Goal: Communication & Community: Answer question/provide support

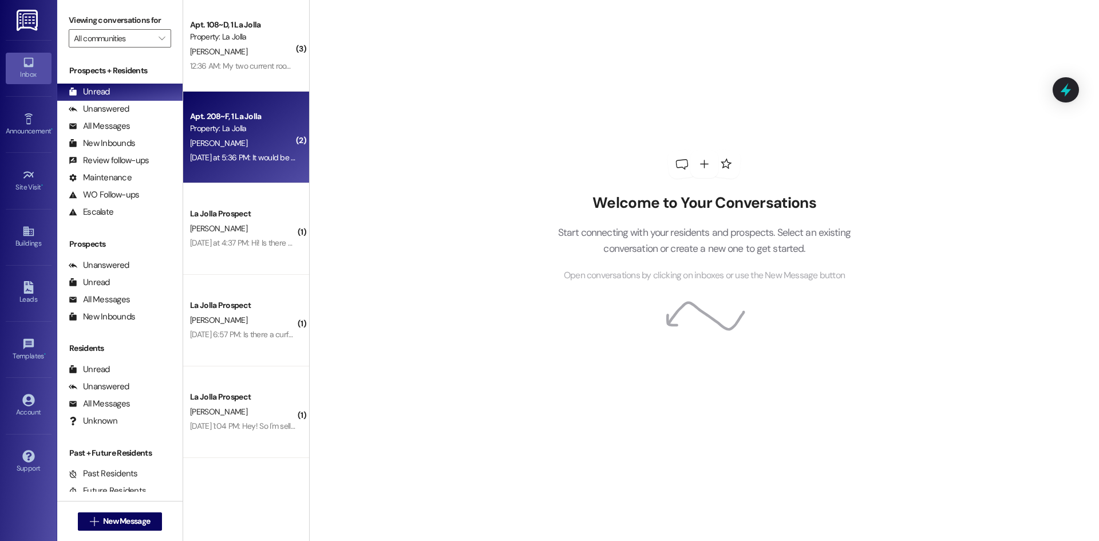
scroll to position [90, 0]
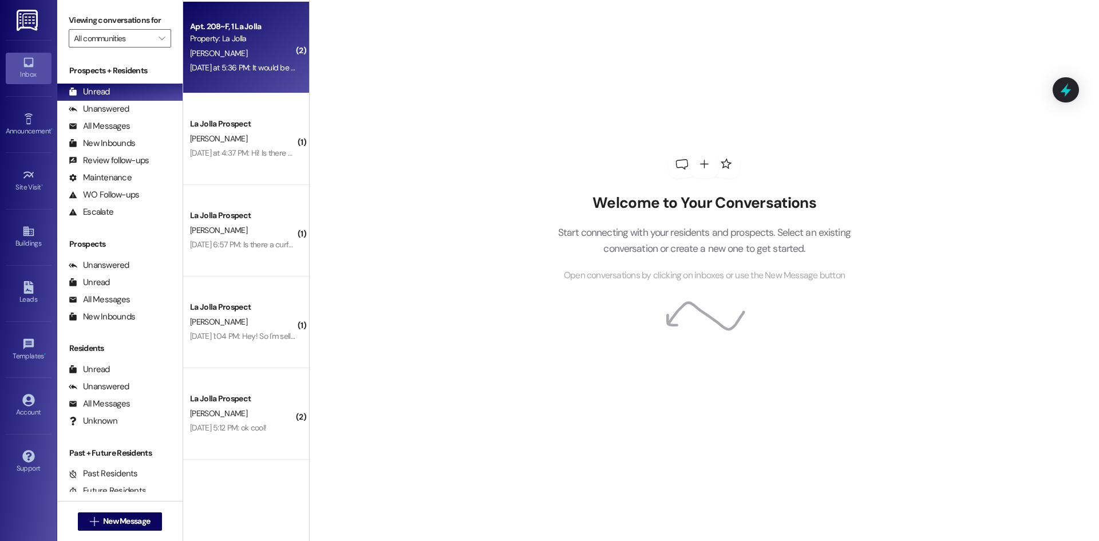
click at [263, 47] on div "[PERSON_NAME]" at bounding box center [243, 53] width 108 height 14
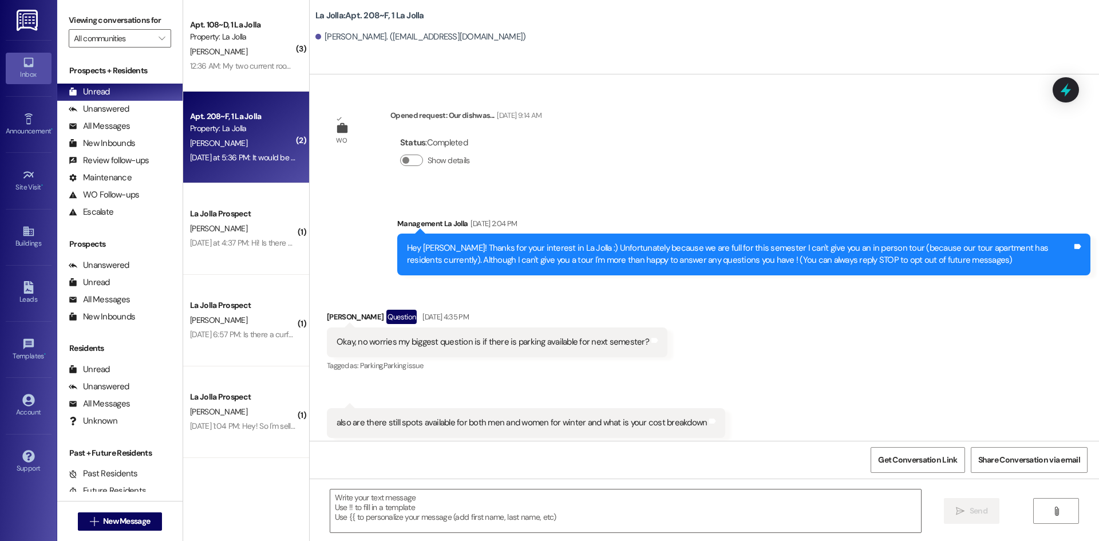
scroll to position [21621, 0]
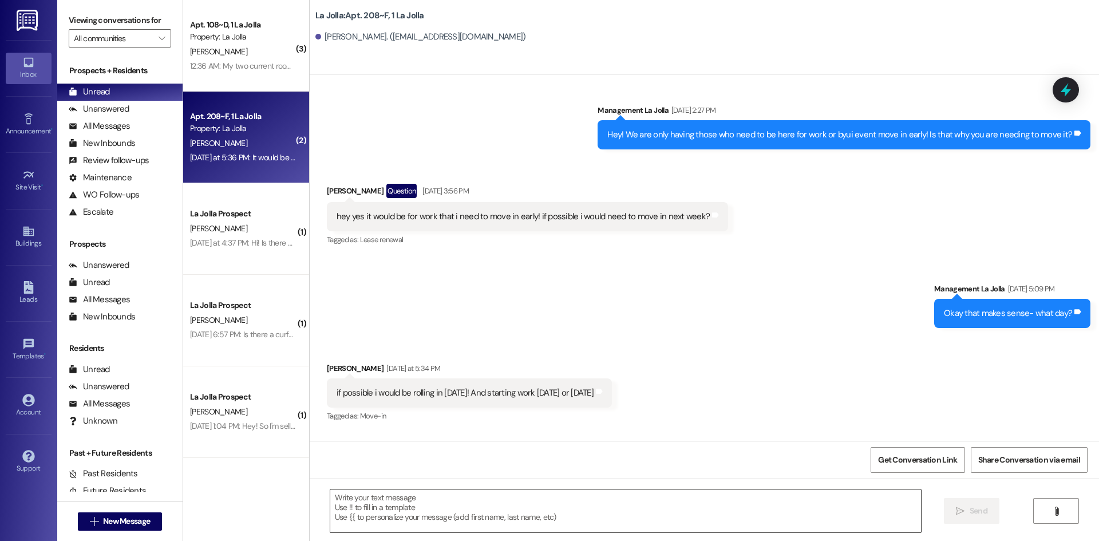
click at [556, 513] on textarea at bounding box center [625, 510] width 591 height 43
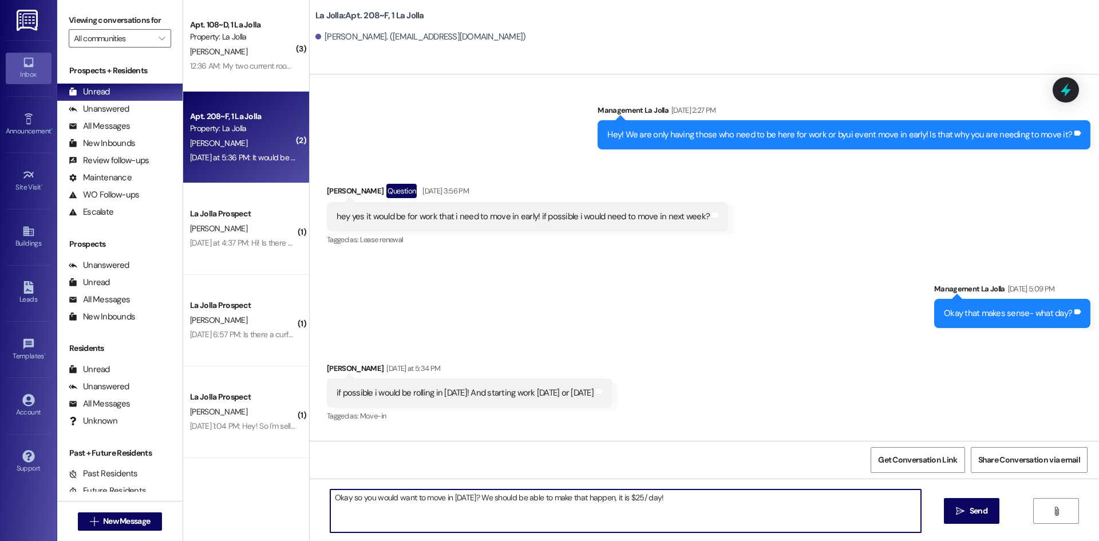
click at [701, 497] on textarea "Okay so you would want to move in [DATE]? We should be able to make that happen…" at bounding box center [625, 510] width 591 height 43
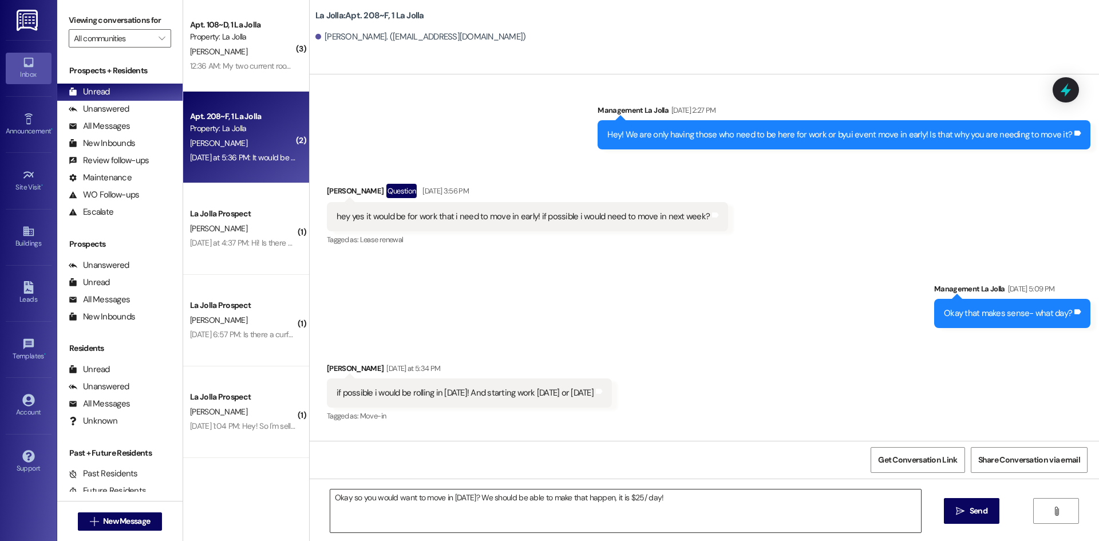
click at [674, 504] on textarea "Okay so you would want to move in [DATE]? We should be able to make that happen…" at bounding box center [625, 510] width 591 height 43
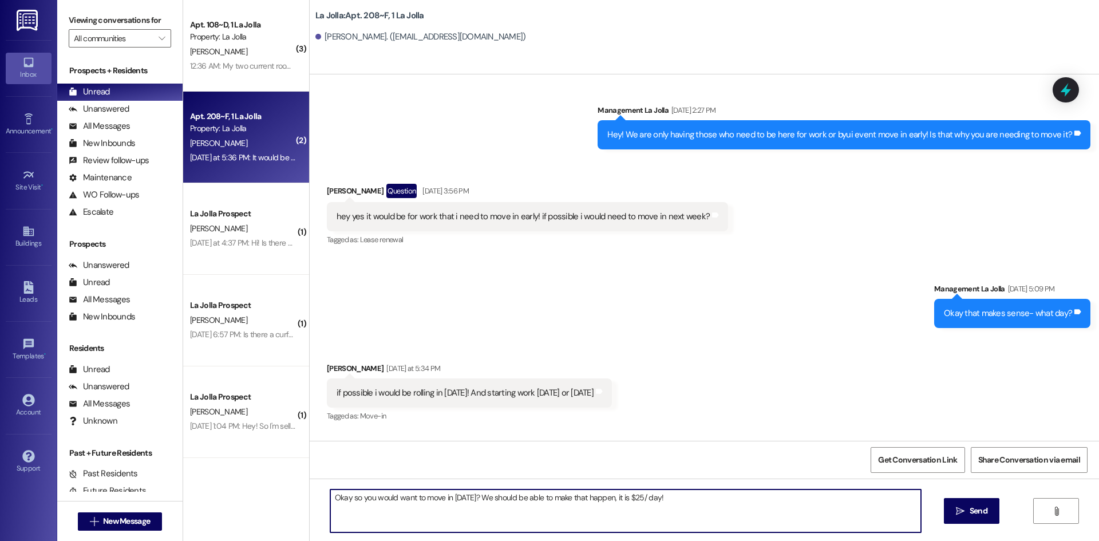
click at [694, 501] on textarea "Okay so you would want to move in [DATE]? We should be able to make that happen…" at bounding box center [625, 510] width 591 height 43
type textarea "Okay so you would want to move in [DATE]? We should be able to make that happen…"
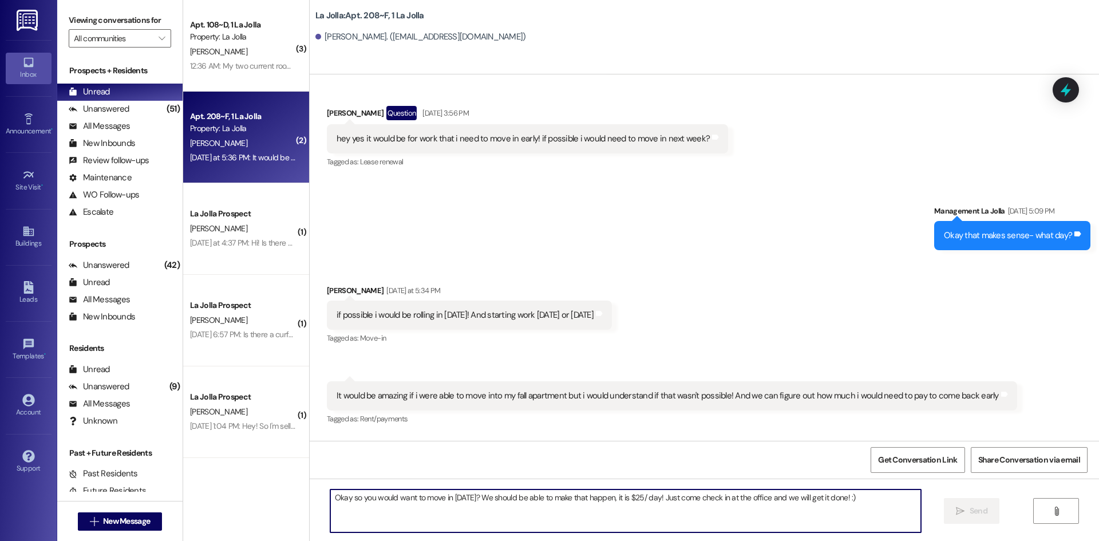
scroll to position [21701, 0]
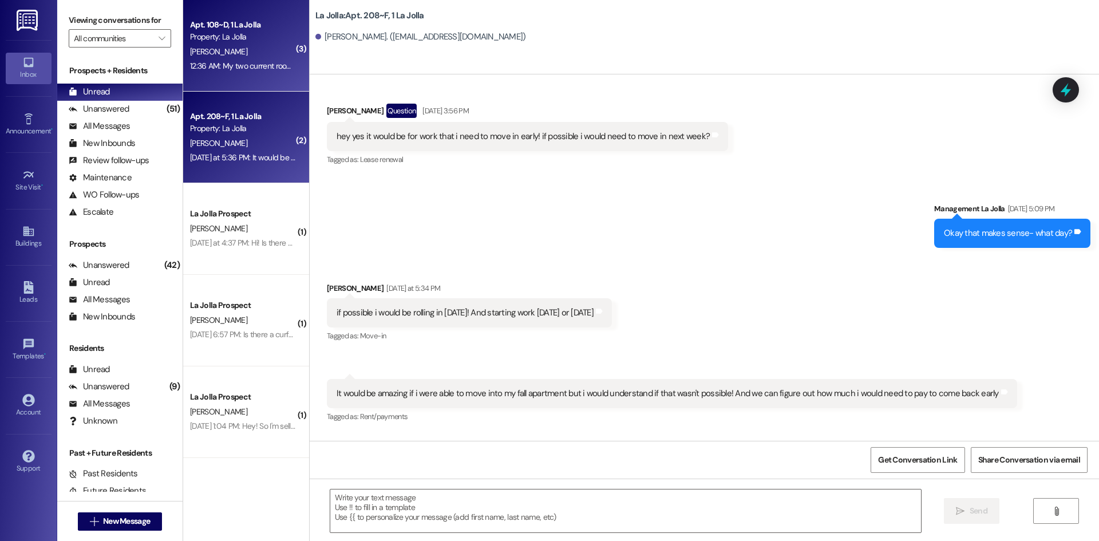
click at [219, 73] on div "12:36 AM: My two current roommates are alright with a dog in the apartment. We …" at bounding box center [243, 66] width 108 height 14
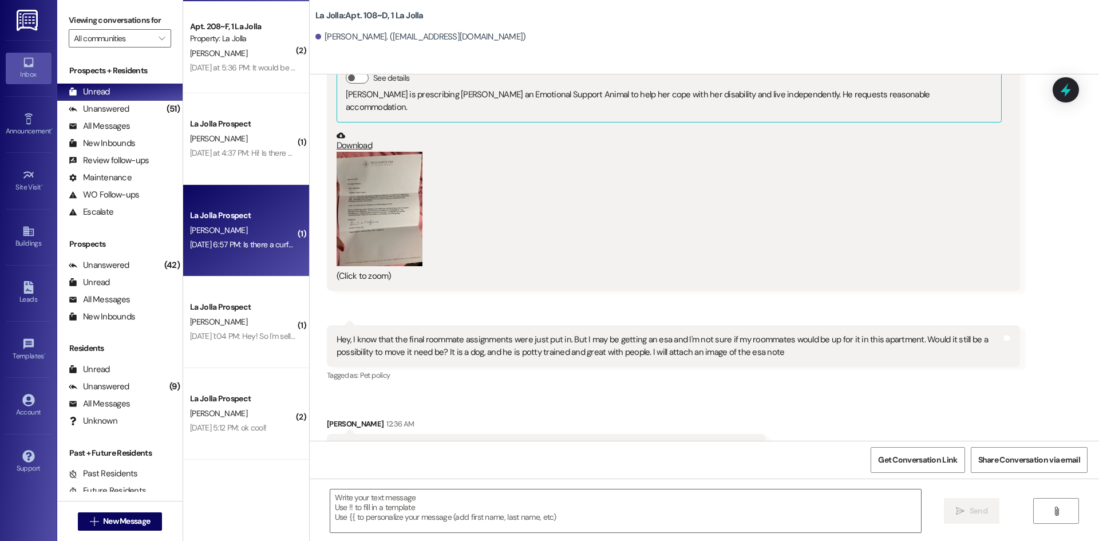
scroll to position [0, 0]
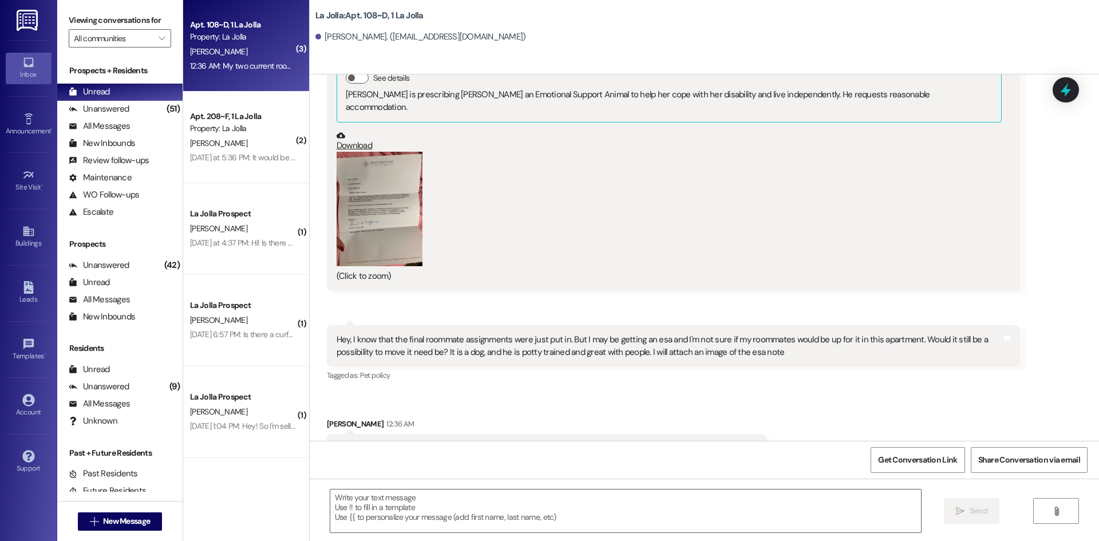
click at [364, 195] on button "Zoom image" at bounding box center [380, 209] width 86 height 114
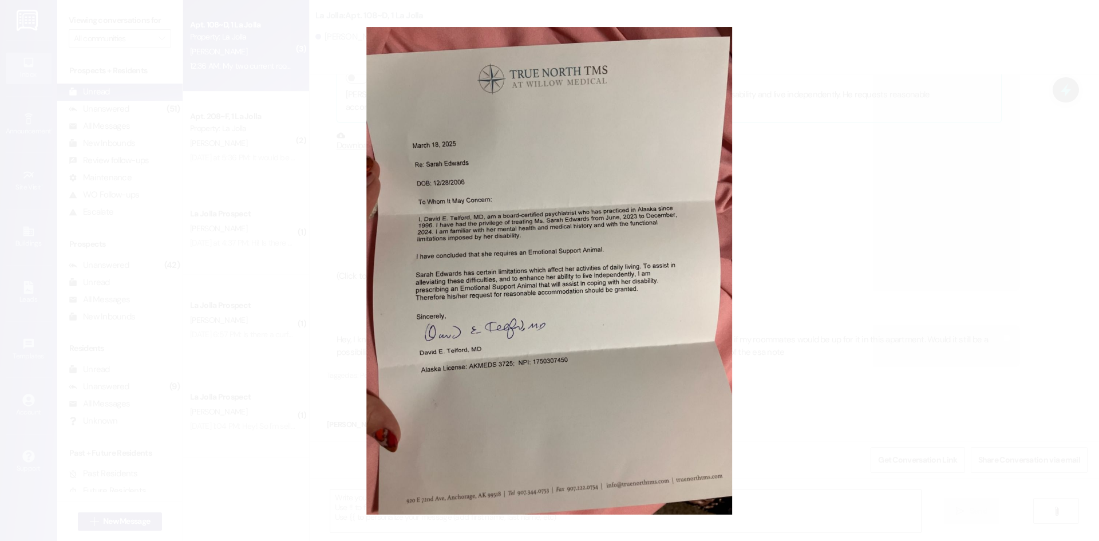
click at [368, 195] on button "Unzoom image" at bounding box center [549, 270] width 1099 height 541
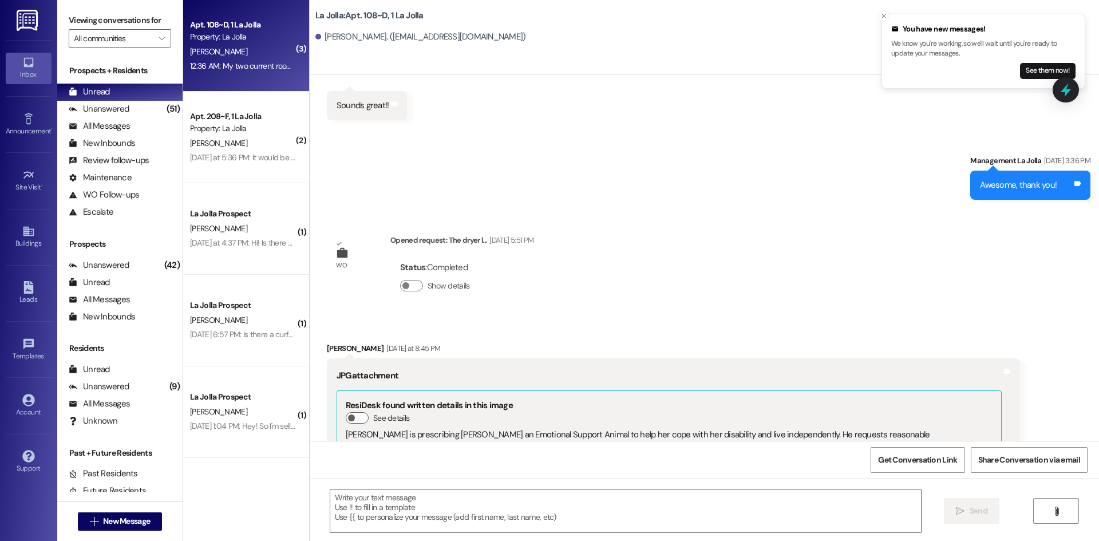
scroll to position [10162, 0]
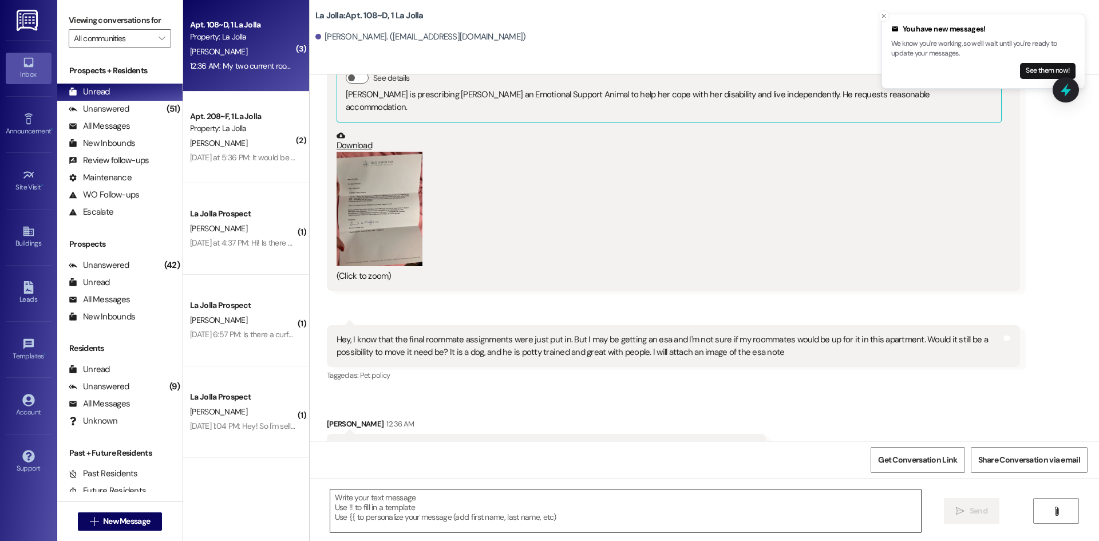
click at [425, 525] on textarea at bounding box center [625, 510] width 591 height 43
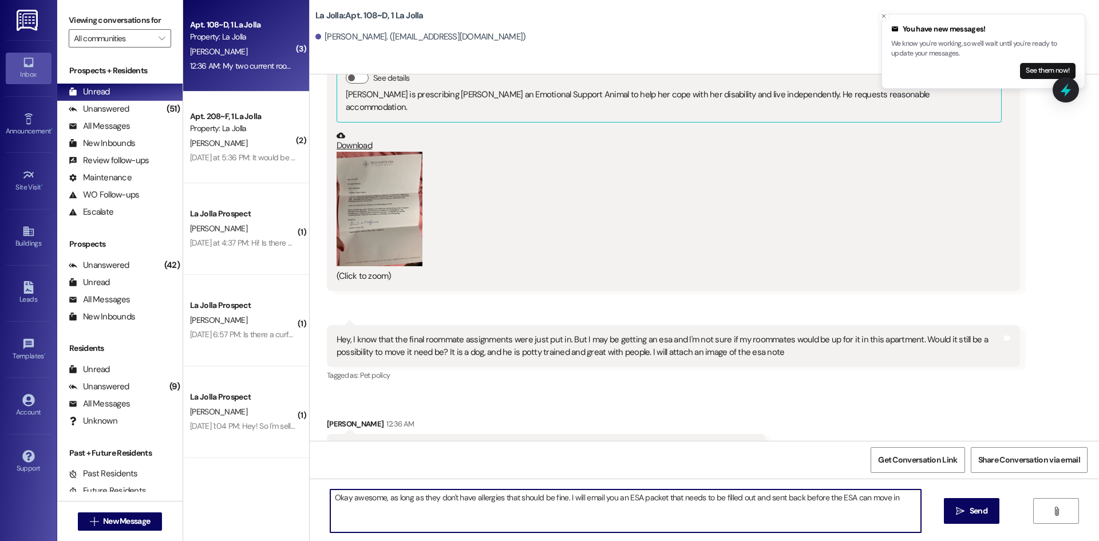
type textarea "Okay awesome, as long as they don't have allergies that should be fine. I will …"
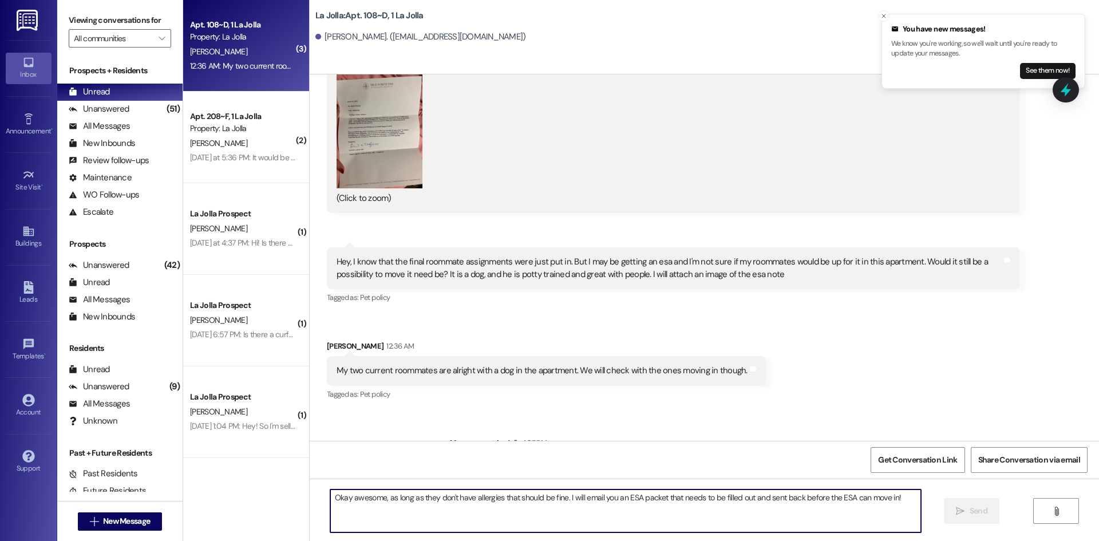
scroll to position [10242, 0]
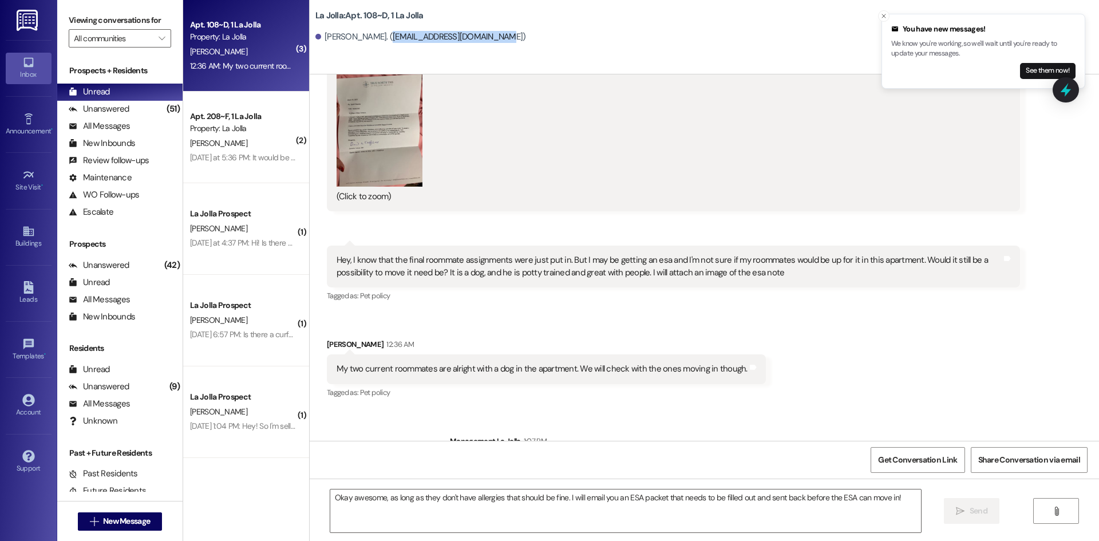
drag, startPoint x: 376, startPoint y: 37, endPoint x: 485, endPoint y: 35, distance: 109.9
click at [485, 35] on div "[PERSON_NAME]. ([EMAIL_ADDRESS][DOMAIN_NAME])" at bounding box center [420, 37] width 211 height 12
copy div "[EMAIL_ADDRESS][DOMAIN_NAME]"
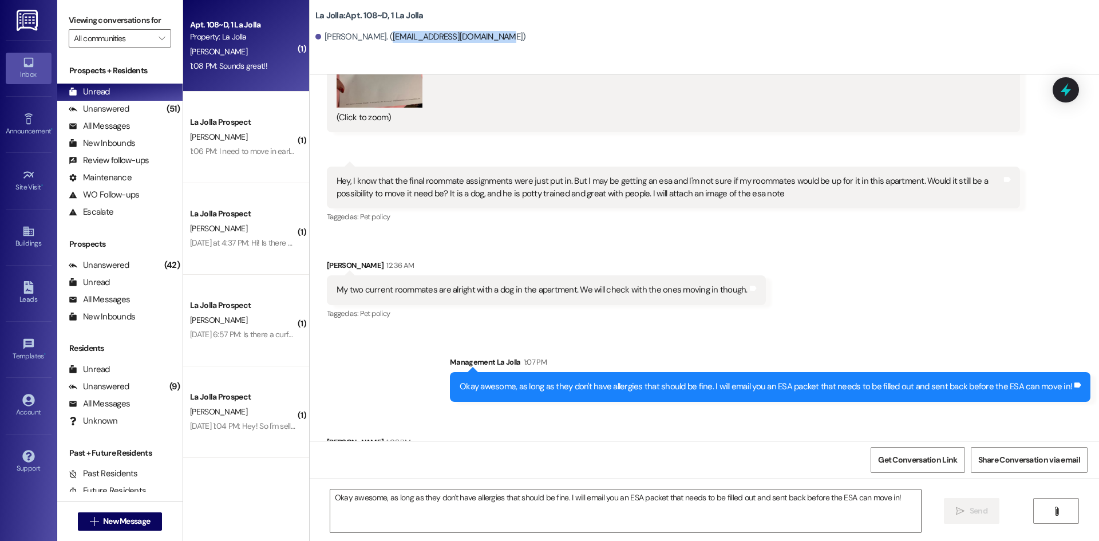
scroll to position [10321, 0]
click at [137, 514] on button " New Message" at bounding box center [120, 521] width 85 height 18
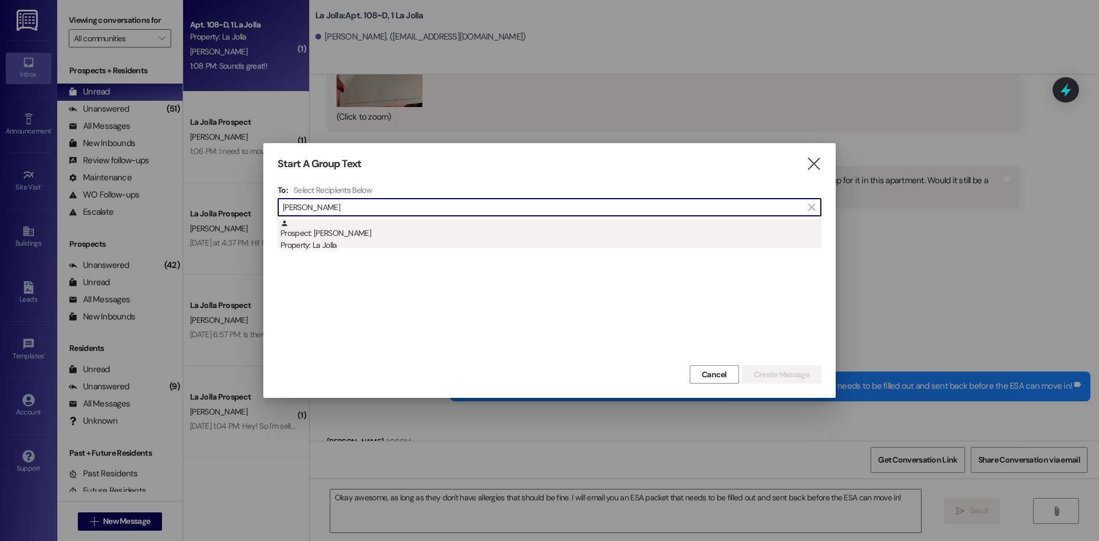
type input "[PERSON_NAME]"
click at [357, 228] on div "Prospect: [PERSON_NAME] Property: [GEOGRAPHIC_DATA]" at bounding box center [551, 235] width 541 height 33
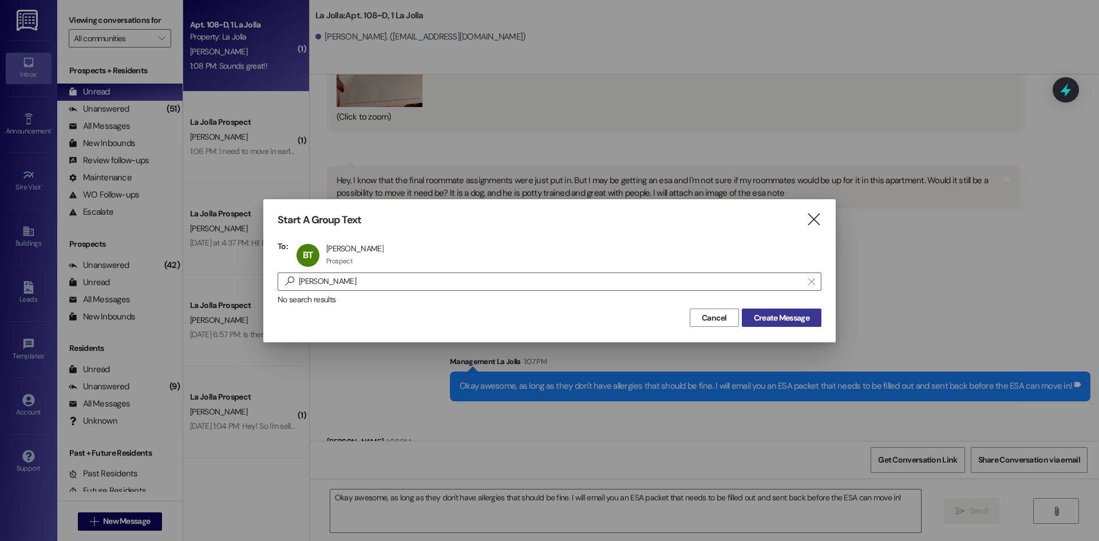
click at [788, 319] on span "Create Message" at bounding box center [782, 318] width 56 height 12
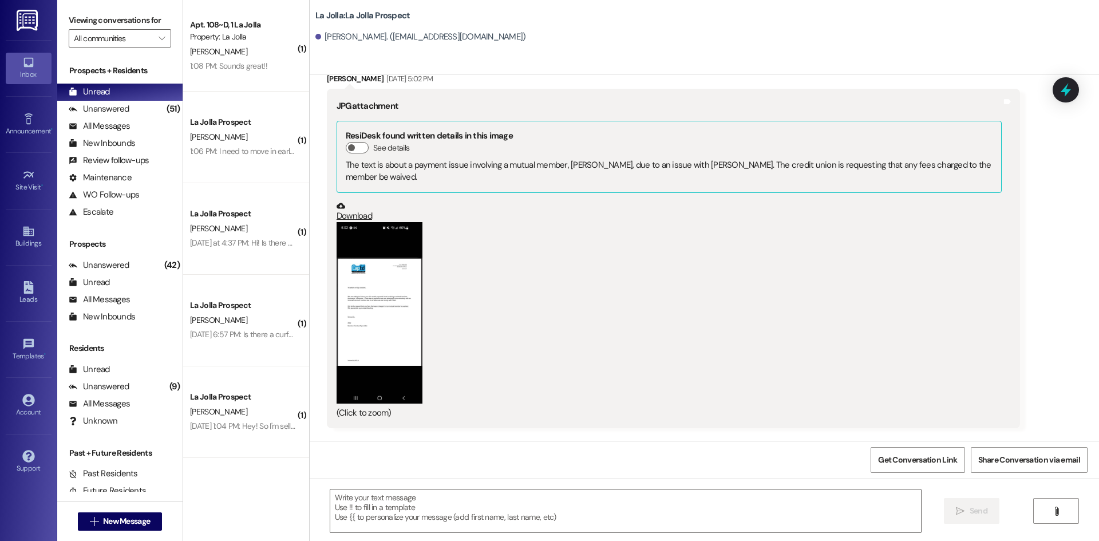
scroll to position [1618, 0]
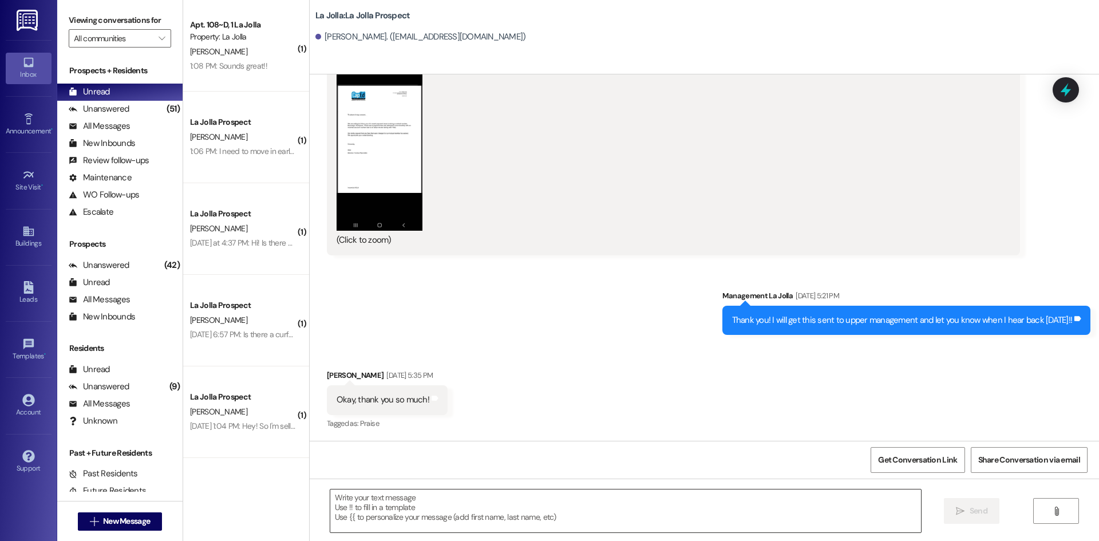
click at [524, 514] on textarea at bounding box center [625, 510] width 591 height 43
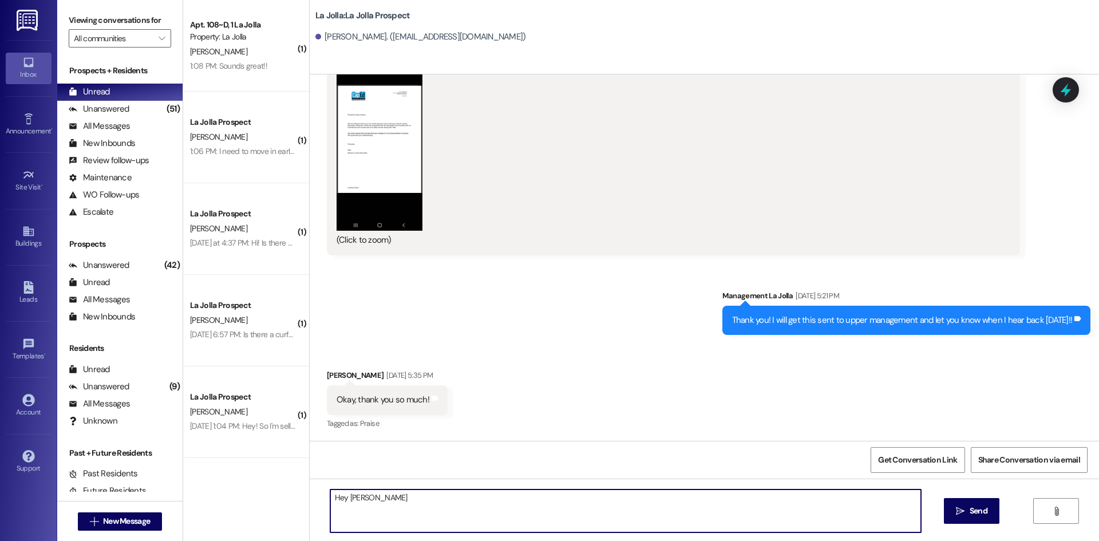
type textarea "Hey [PERSON_NAME]!"
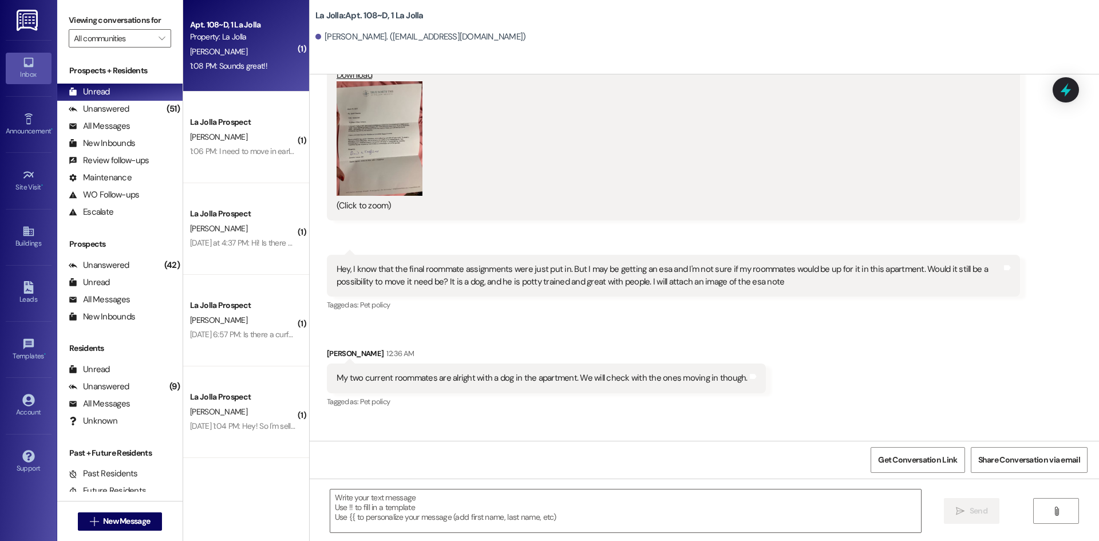
scroll to position [10339, 0]
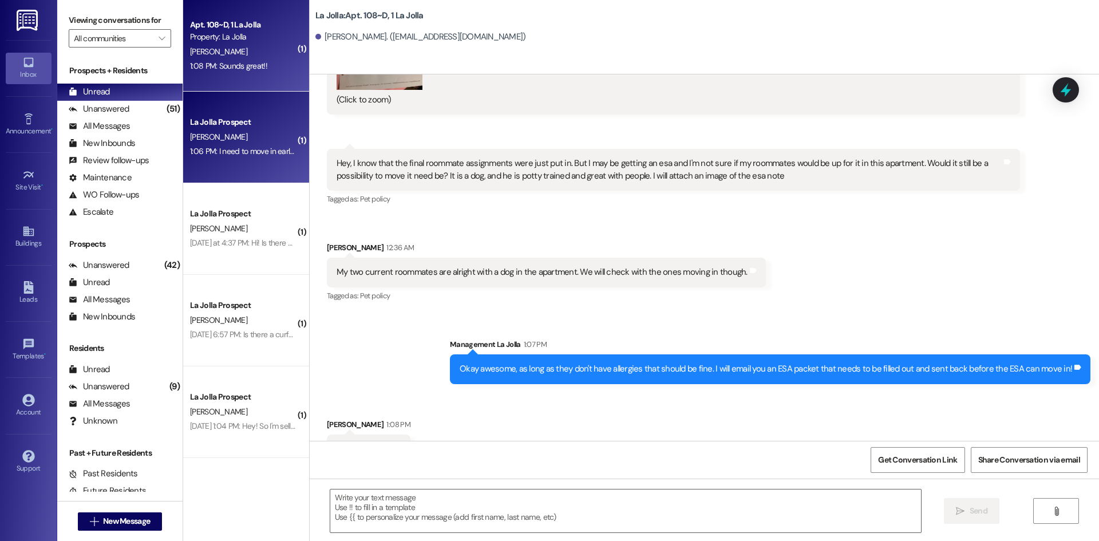
click at [234, 118] on div "La Jolla Prospect" at bounding box center [243, 122] width 106 height 12
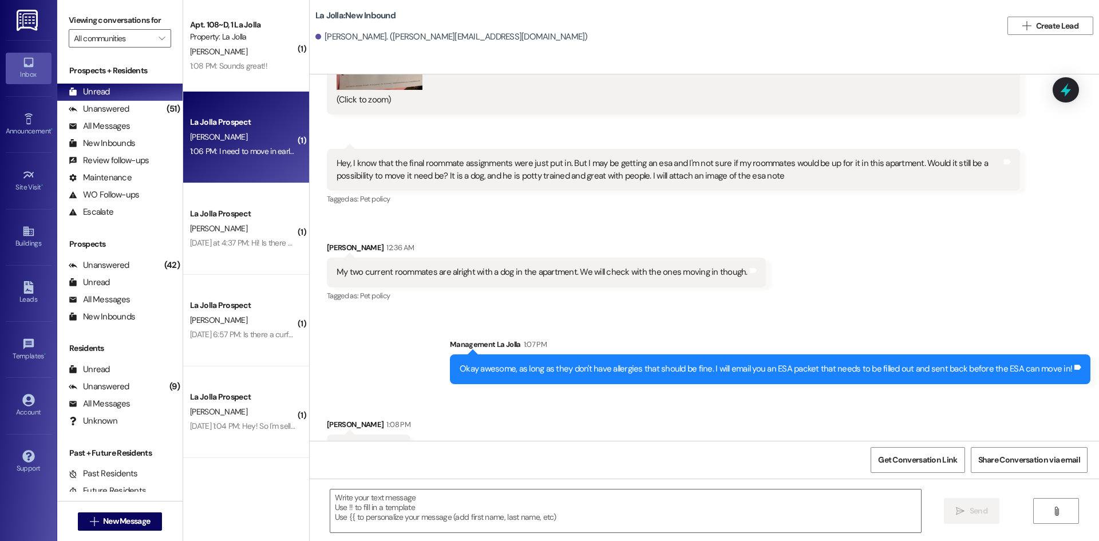
scroll to position [305, 0]
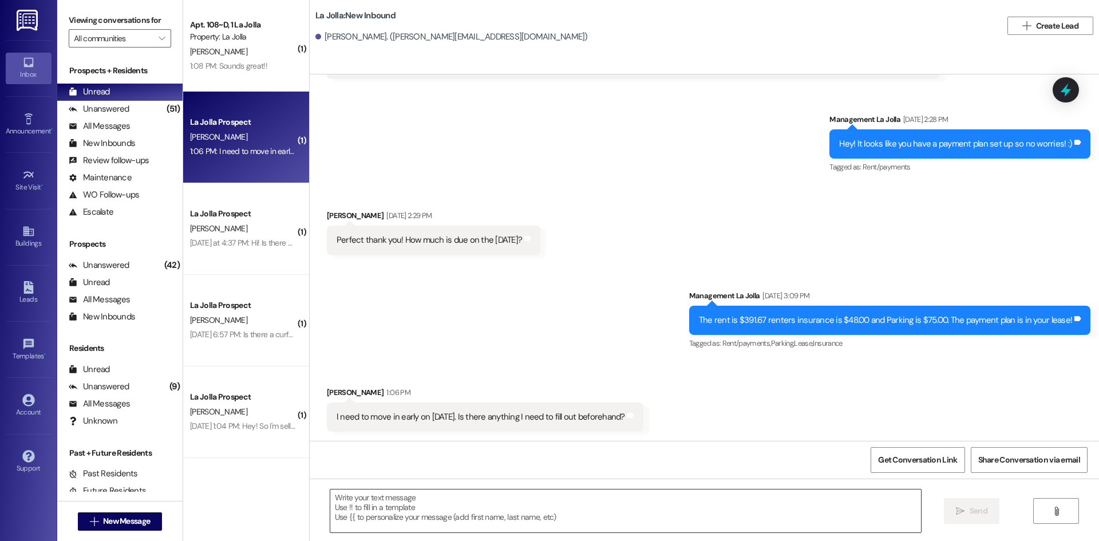
click at [510, 516] on textarea at bounding box center [625, 510] width 591 height 43
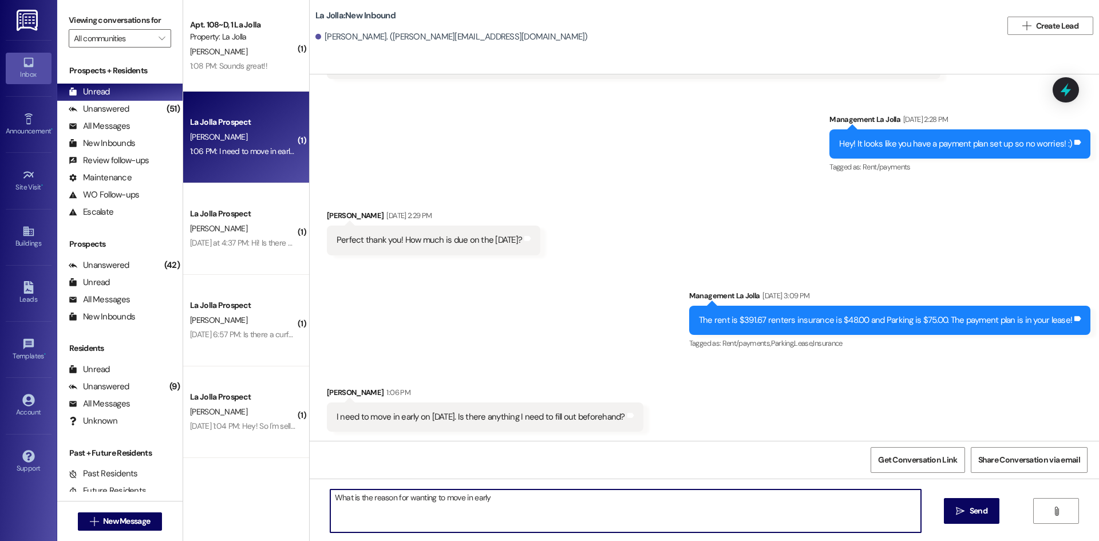
type textarea "What is the reason for wanting to move in early?"
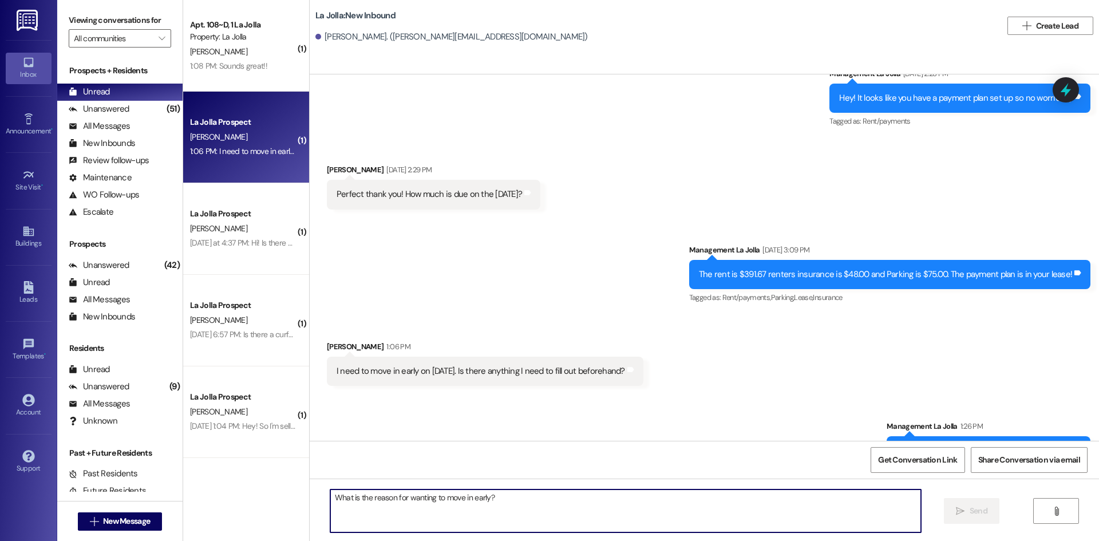
scroll to position [385, 0]
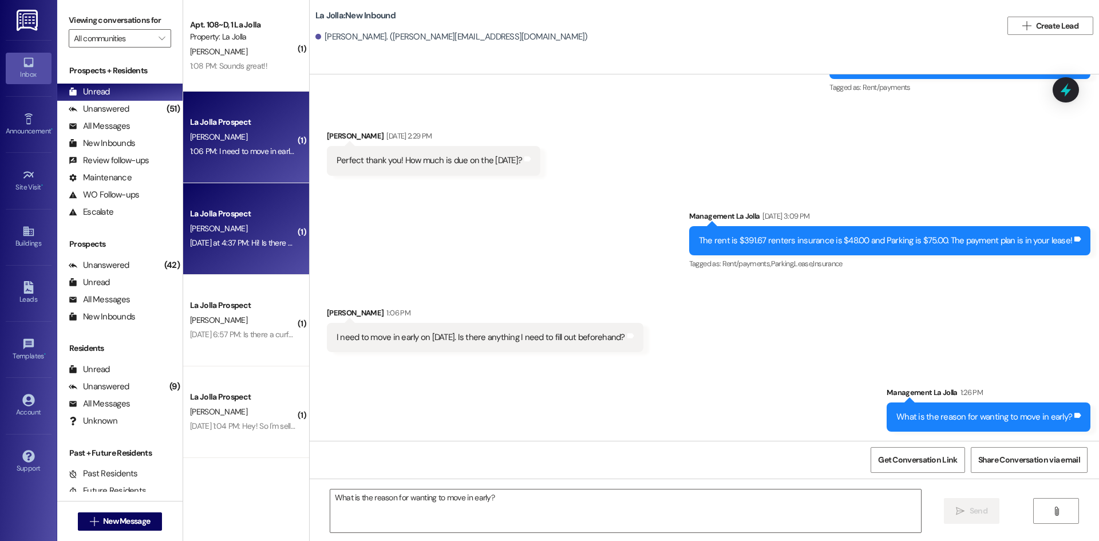
click at [214, 239] on div "[DATE] at 4:37 PM: Hi! Is there any way I could get the emails or phone numbers…" at bounding box center [353, 243] width 327 height 10
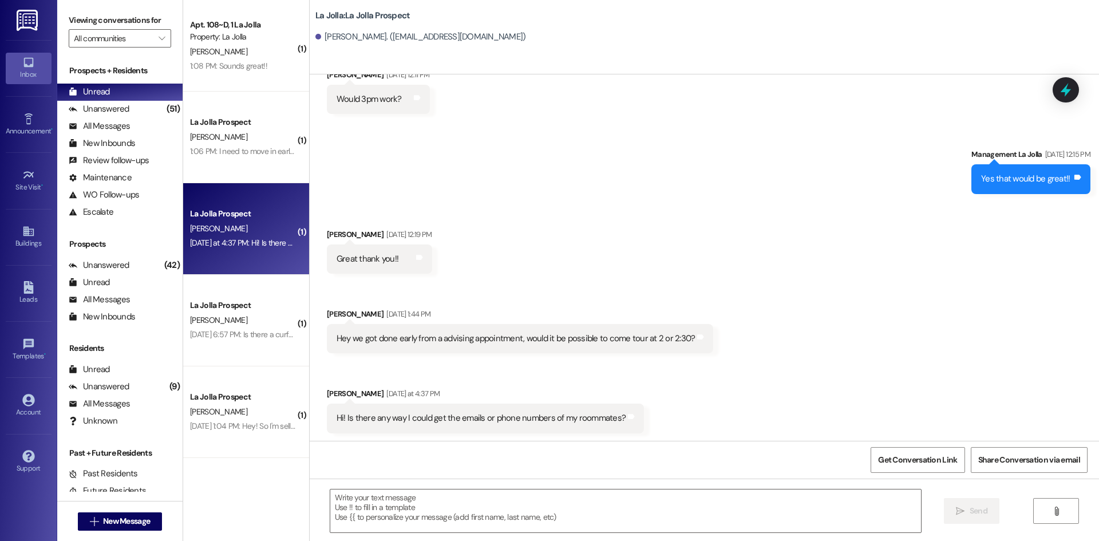
scroll to position [740, 0]
click at [450, 522] on textarea at bounding box center [625, 510] width 591 height 43
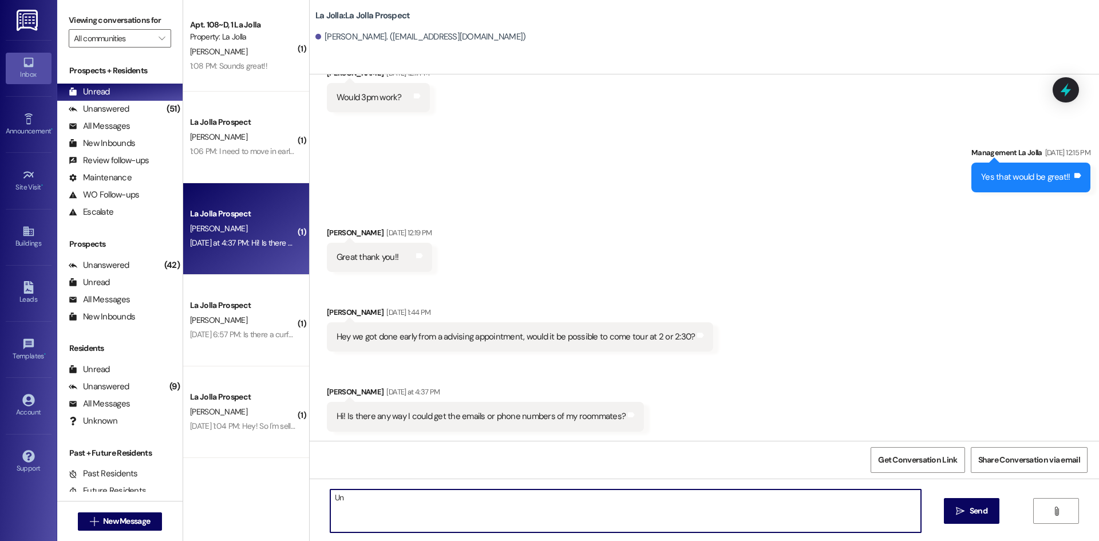
type textarea "U"
drag, startPoint x: 355, startPoint y: 493, endPoint x: 365, endPoint y: 500, distance: 11.9
click at [365, 500] on textarea "Unfortunely I cannot give out their information!" at bounding box center [625, 510] width 591 height 43
drag, startPoint x: 366, startPoint y: 500, endPoint x: 322, endPoint y: 500, distance: 44.1
click at [330, 500] on textarea "Unfortunely I cannot give out their information!" at bounding box center [625, 510] width 591 height 43
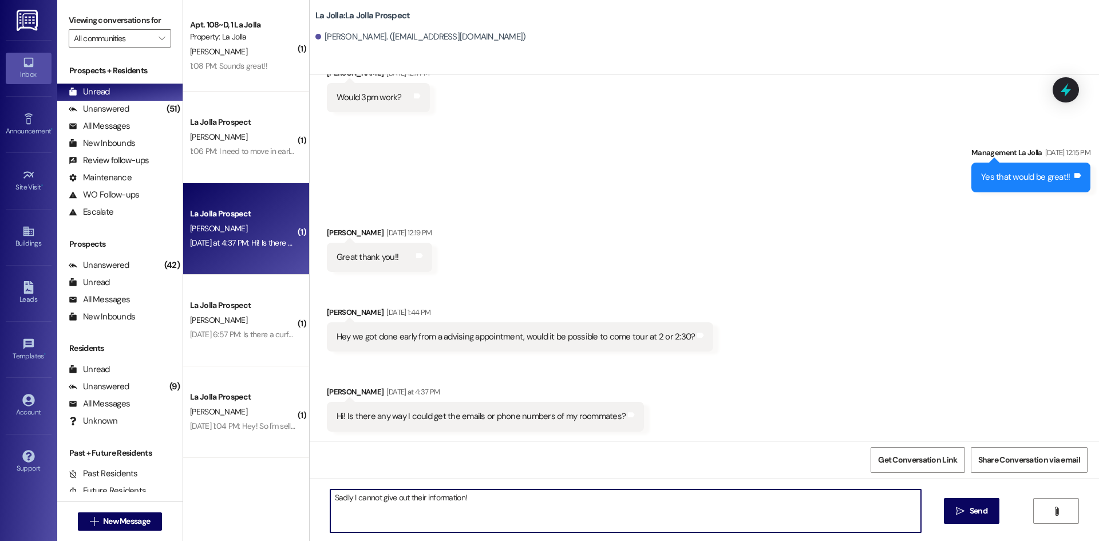
click at [463, 502] on textarea "Sadly I cannot give out their information!" at bounding box center [625, 510] width 591 height 43
click at [373, 499] on textarea "Sadly I cannot give out their information!" at bounding box center [625, 510] width 591 height 43
click at [554, 497] on textarea "Sadly I cannot legally give out their information!" at bounding box center [625, 510] width 591 height 43
click at [530, 492] on textarea "Sadly I cannot legally give out their information!" at bounding box center [625, 510] width 591 height 43
click at [330, 502] on textarea "Sadly I cannot legally give out their information!" at bounding box center [625, 510] width 591 height 43
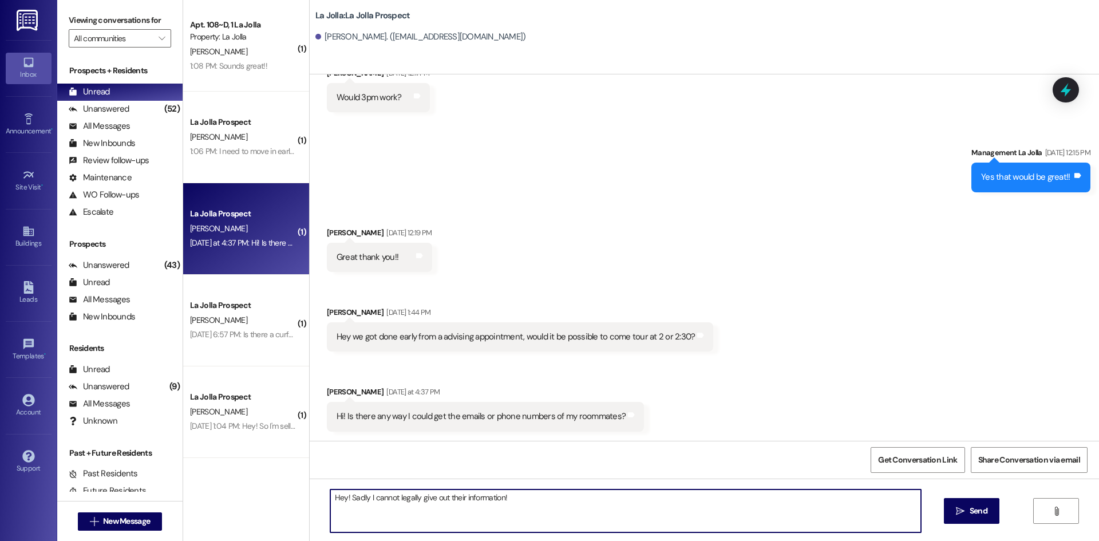
click at [532, 496] on textarea "Hey! Sadly I cannot legally give out their information!" at bounding box center [625, 510] width 591 height 43
type textarea "Hey! Sadly I cannot legally give out their information. I'll try to think of"
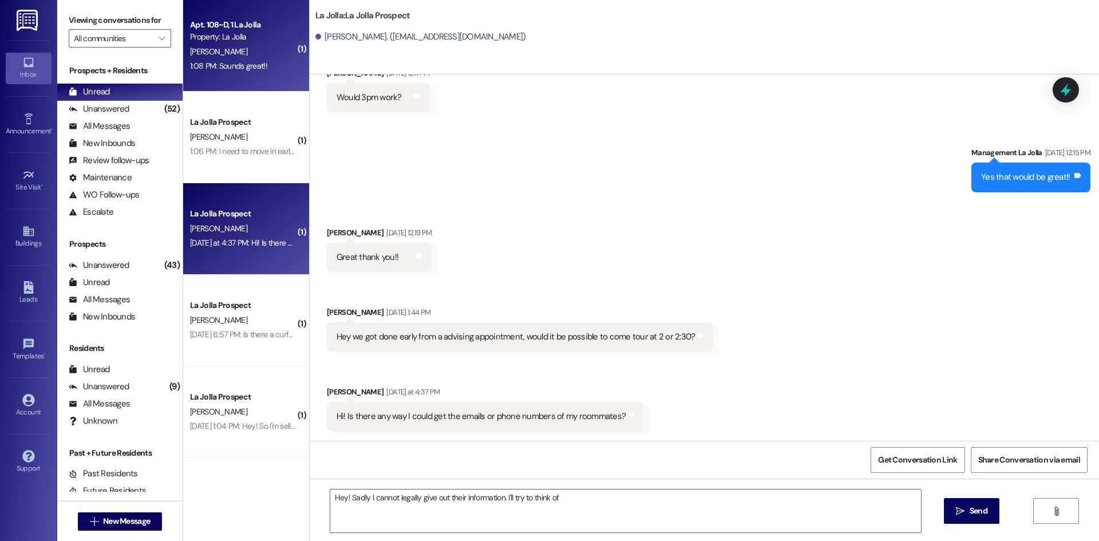
click at [216, 49] on span "[PERSON_NAME]" at bounding box center [218, 51] width 57 height 10
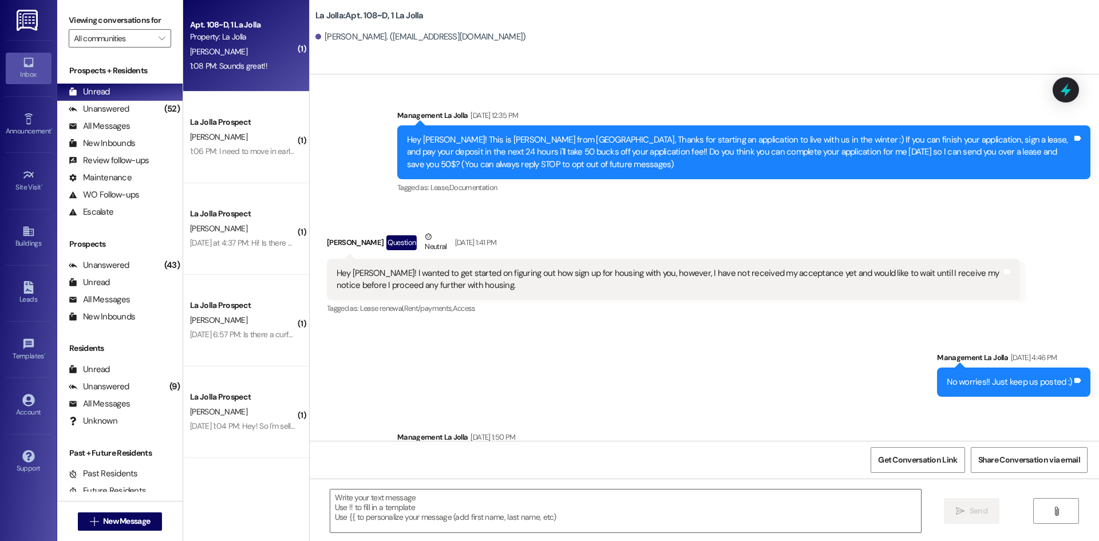
scroll to position [10339, 0]
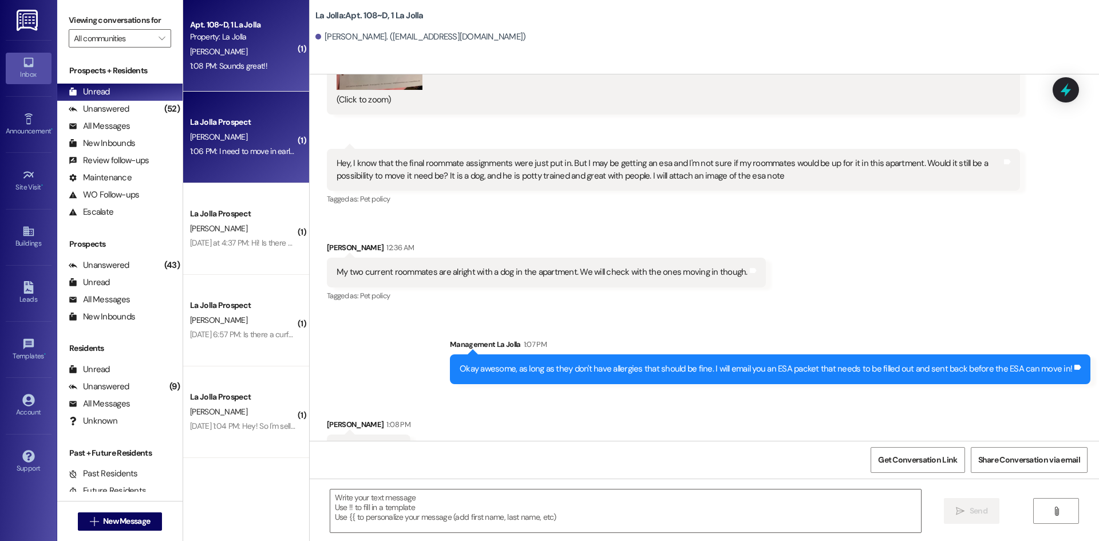
click at [265, 161] on div "La Jolla Prospect [PERSON_NAME] 1:06 PM: I need to move in early on [DATE]. Is …" at bounding box center [246, 138] width 126 height 92
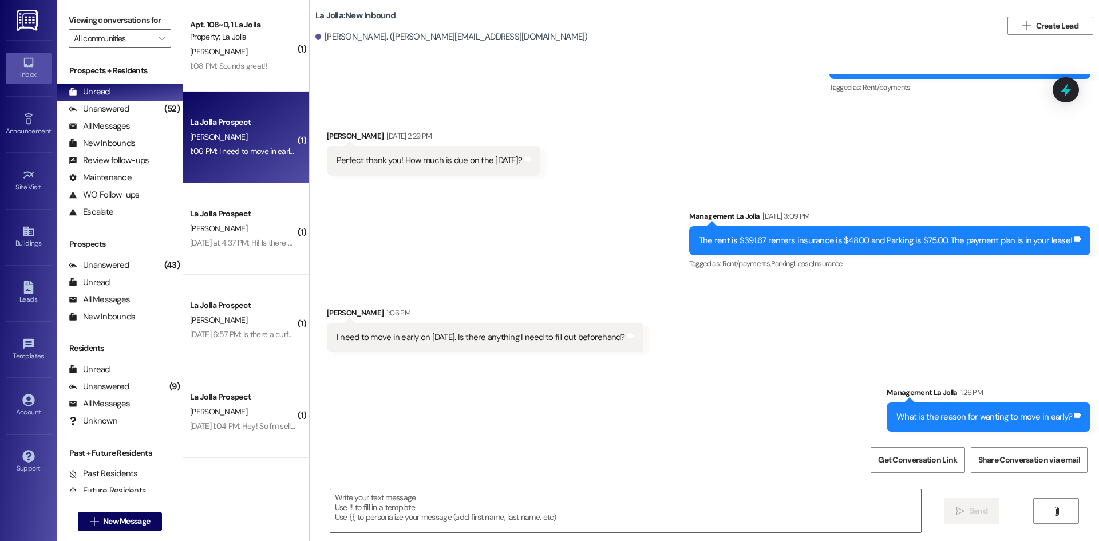
scroll to position [385, 0]
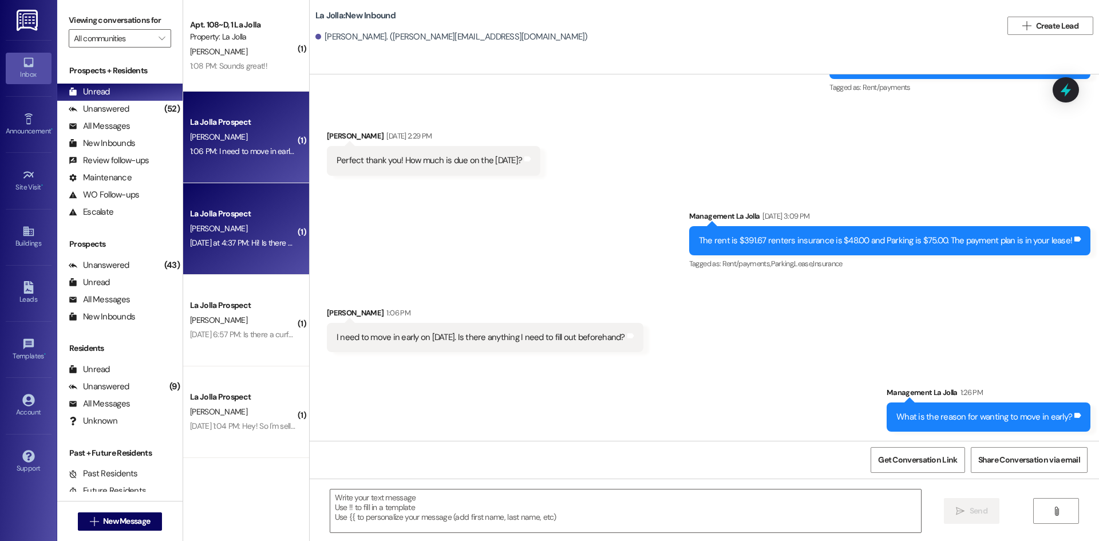
click at [226, 232] on div "[PERSON_NAME]" at bounding box center [243, 229] width 108 height 14
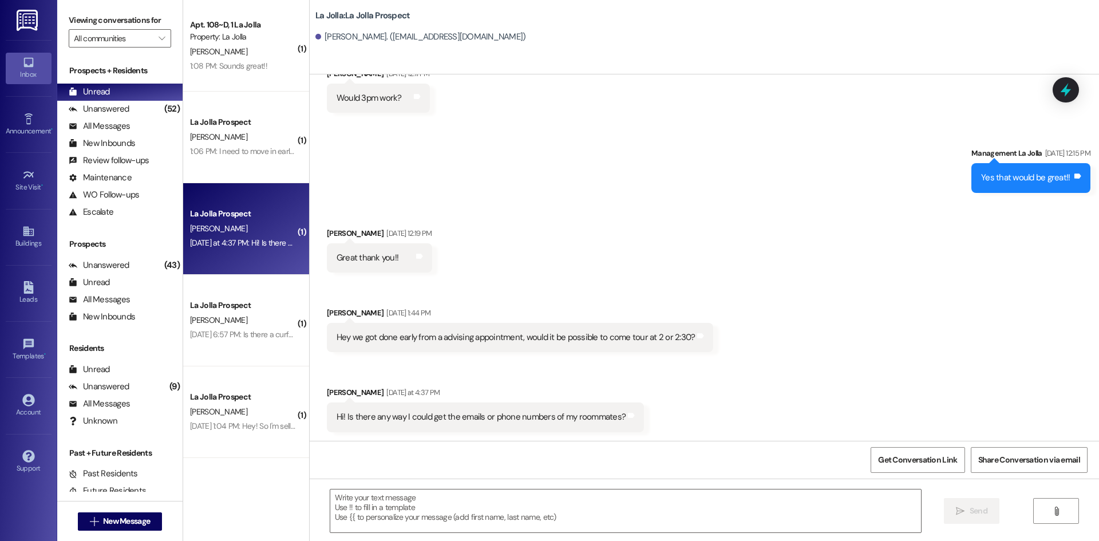
scroll to position [740, 0]
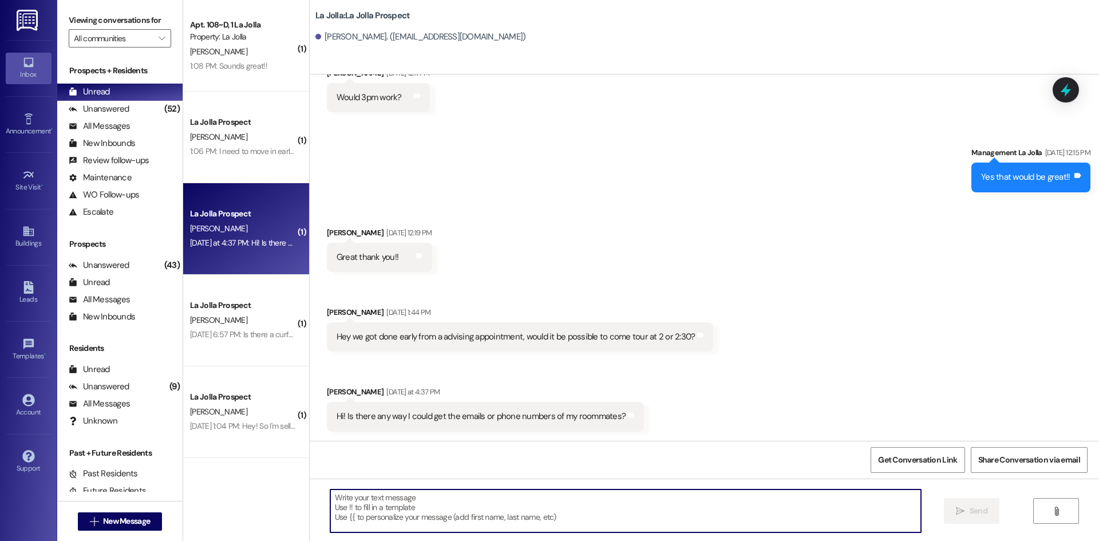
click at [466, 509] on textarea at bounding box center [625, 510] width 591 height 43
type textarea "Hey Shae! Sadly I cannot release their contact information"
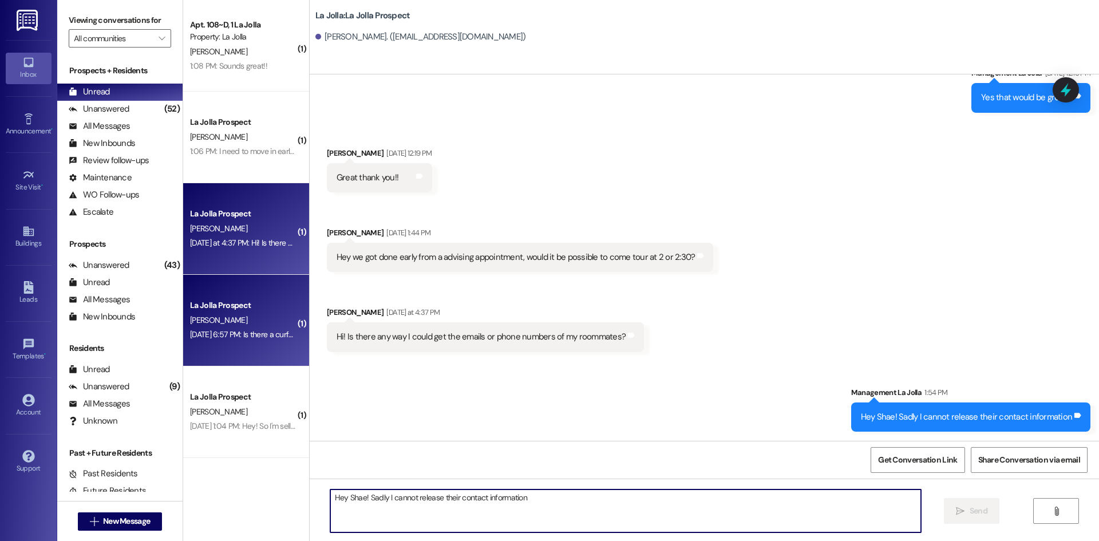
click at [232, 322] on div "[PERSON_NAME]" at bounding box center [243, 320] width 108 height 14
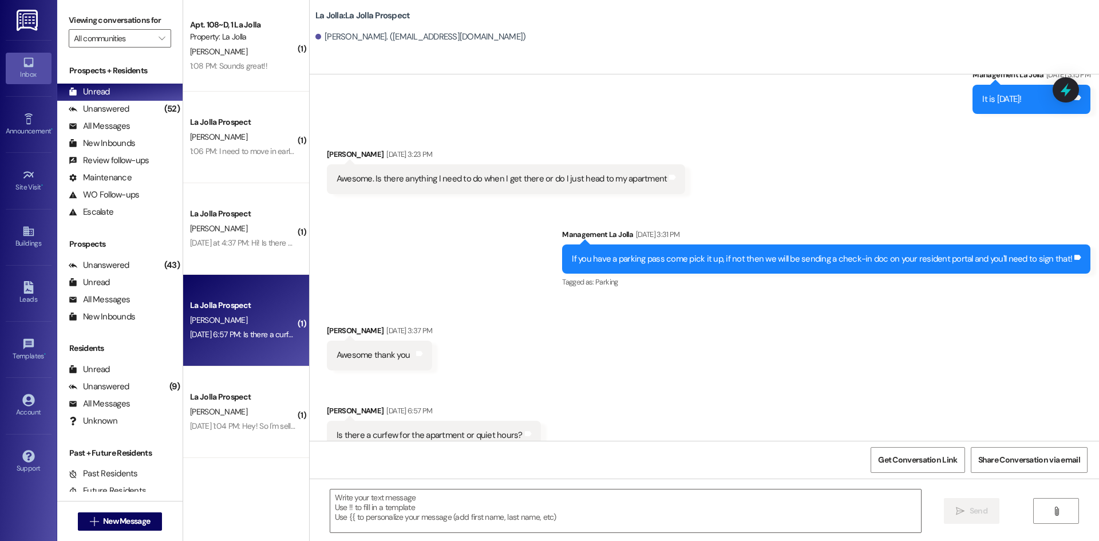
scroll to position [2187, 0]
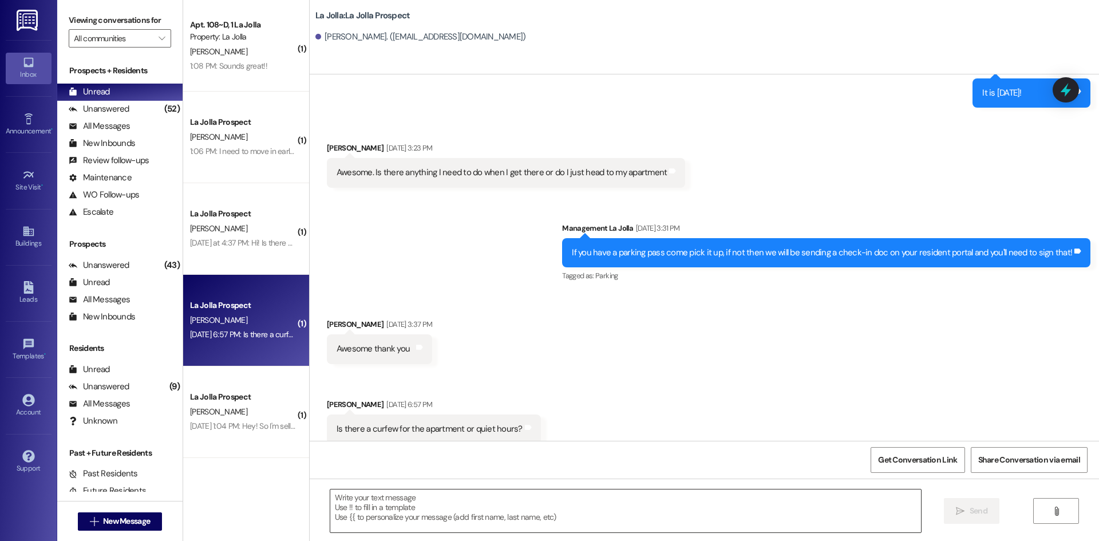
click at [403, 516] on textarea at bounding box center [625, 510] width 591 height 43
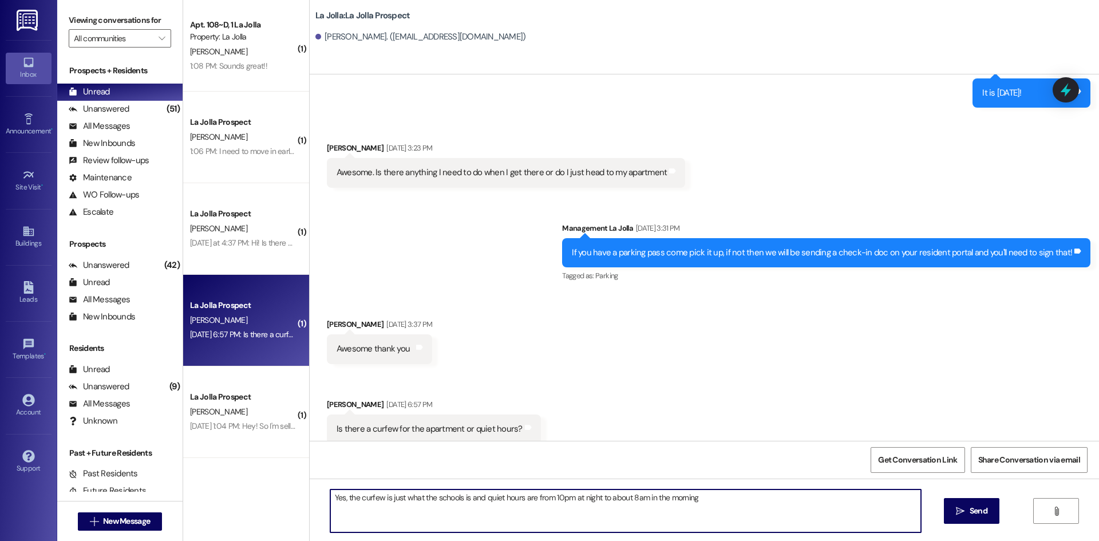
type textarea "Yes, the curfew is just what the schools is and quiet hours are from 10pm at ni…"
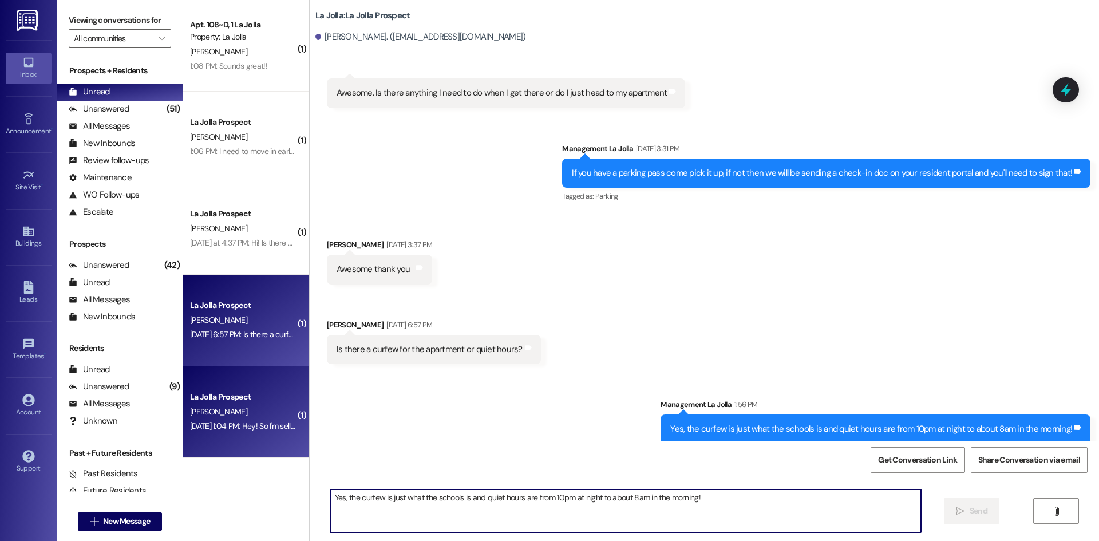
click at [216, 408] on div "[PERSON_NAME]" at bounding box center [243, 412] width 108 height 14
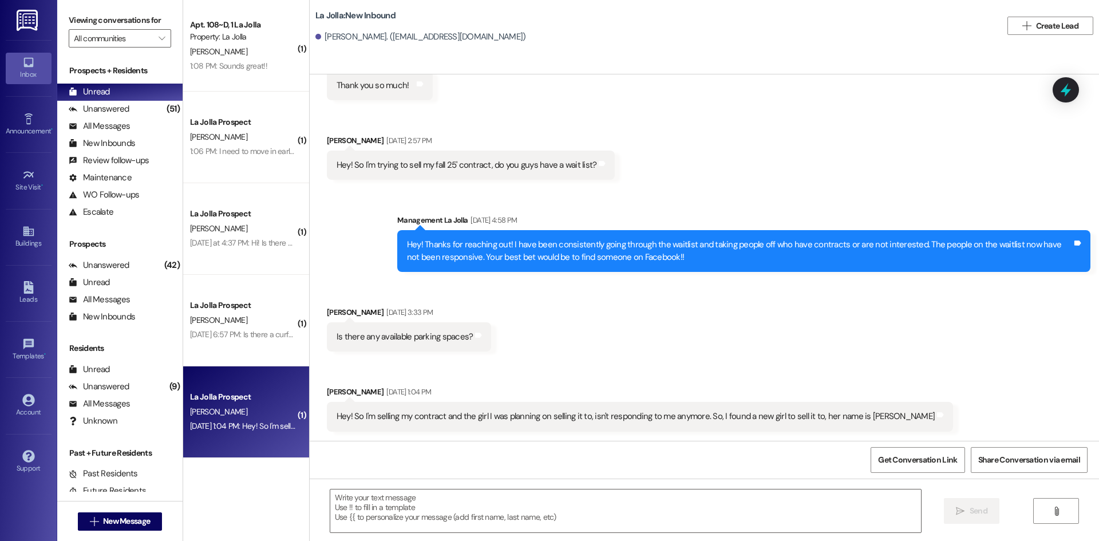
scroll to position [415, 0]
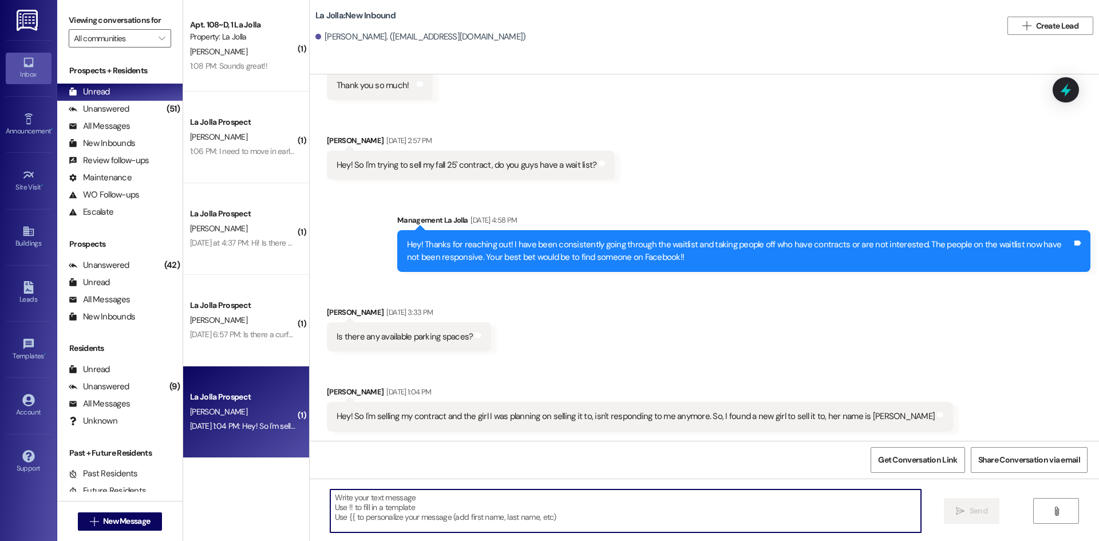
click at [483, 512] on textarea at bounding box center [625, 510] width 591 height 43
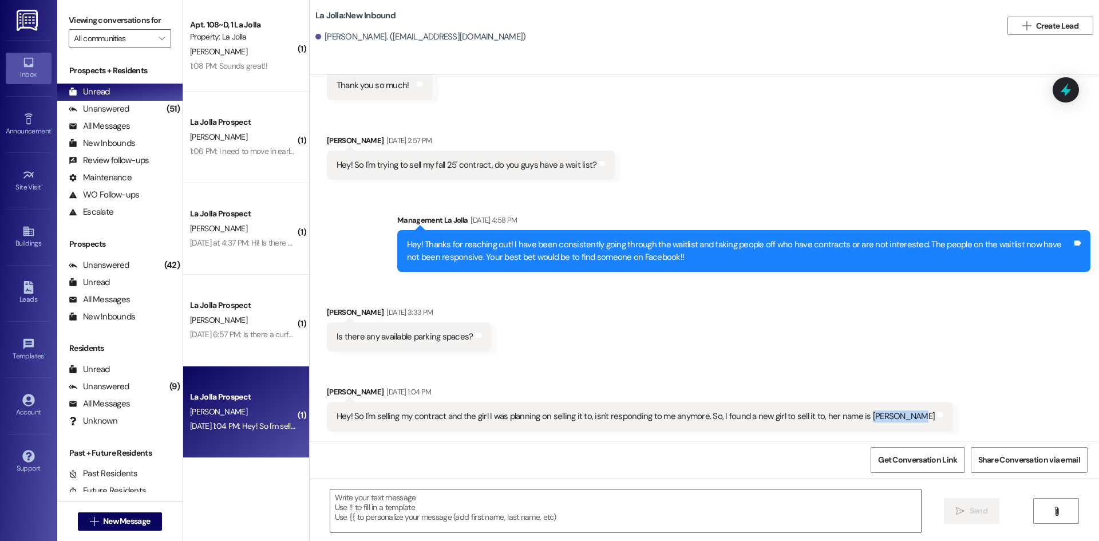
drag, startPoint x: 854, startPoint y: 416, endPoint x: 900, endPoint y: 415, distance: 47.0
click at [900, 415] on div "Hey! So I'm selling my contract and the girl I was planning on selling it to, i…" at bounding box center [636, 416] width 598 height 12
copy div "[PERSON_NAME]"
click at [859, 494] on textarea at bounding box center [625, 510] width 591 height 43
click at [800, 495] on textarea at bounding box center [625, 510] width 591 height 43
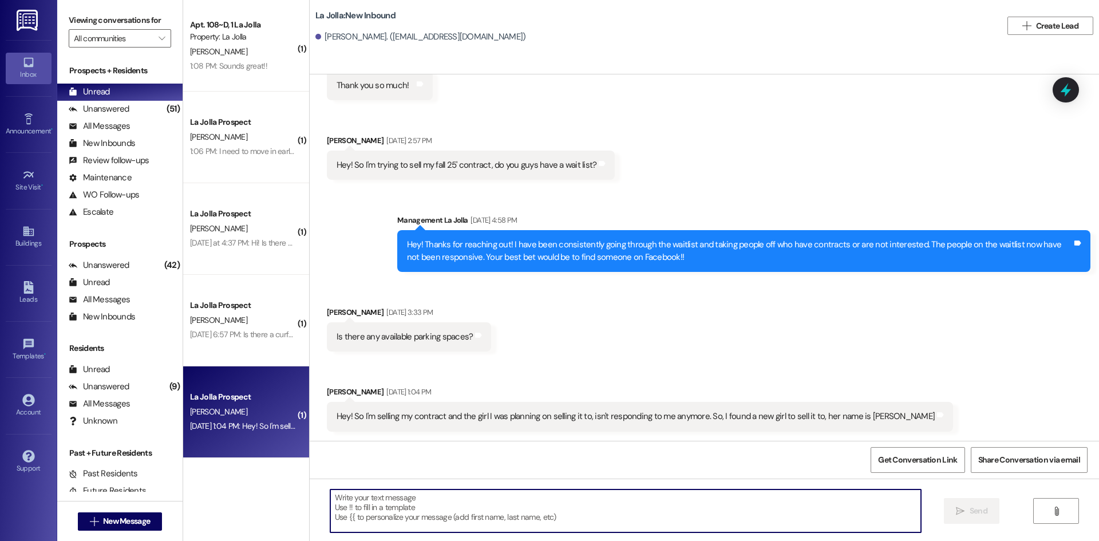
click at [800, 495] on textarea at bounding box center [625, 510] width 591 height 43
type textarea "O"
type textarea "Hey no worries at all! Just keep me updated"
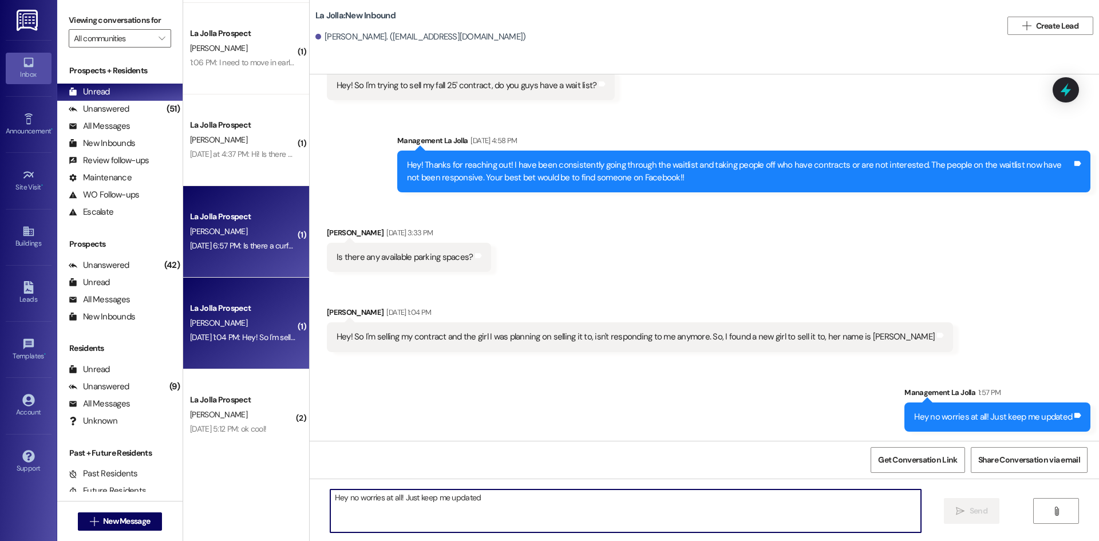
scroll to position [90, 0]
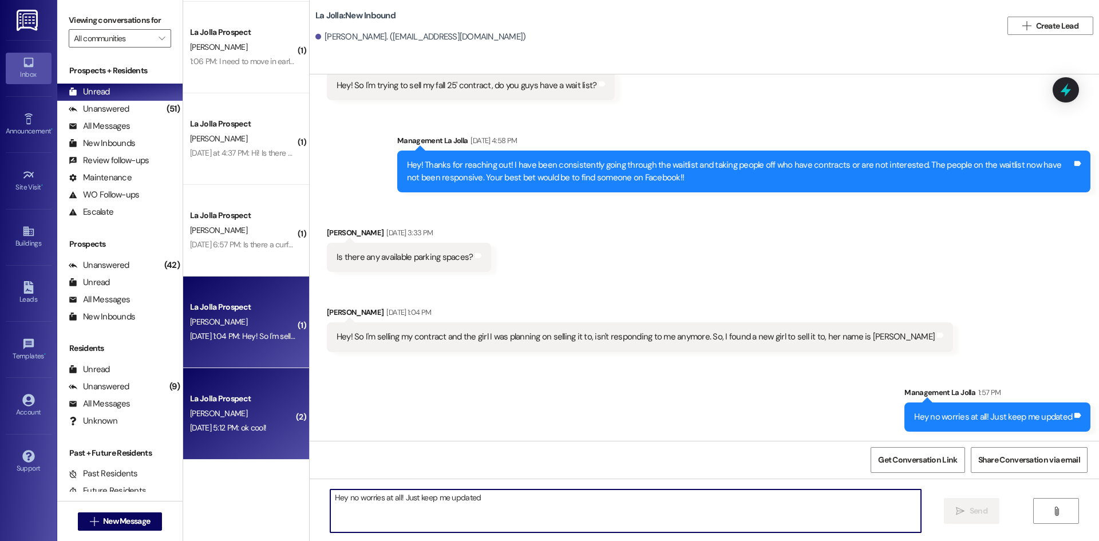
click at [206, 390] on div "La Jolla Prospect [PERSON_NAME] [DATE] 5:12 PM: ok cool! [DATE] 5:12 PM: ok coo…" at bounding box center [246, 414] width 126 height 92
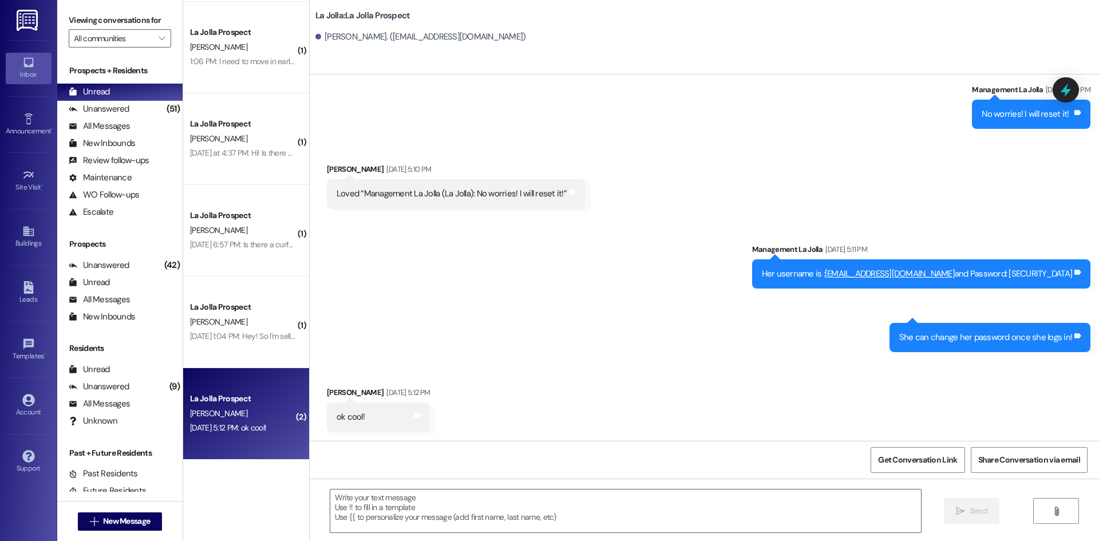
scroll to position [920, 0]
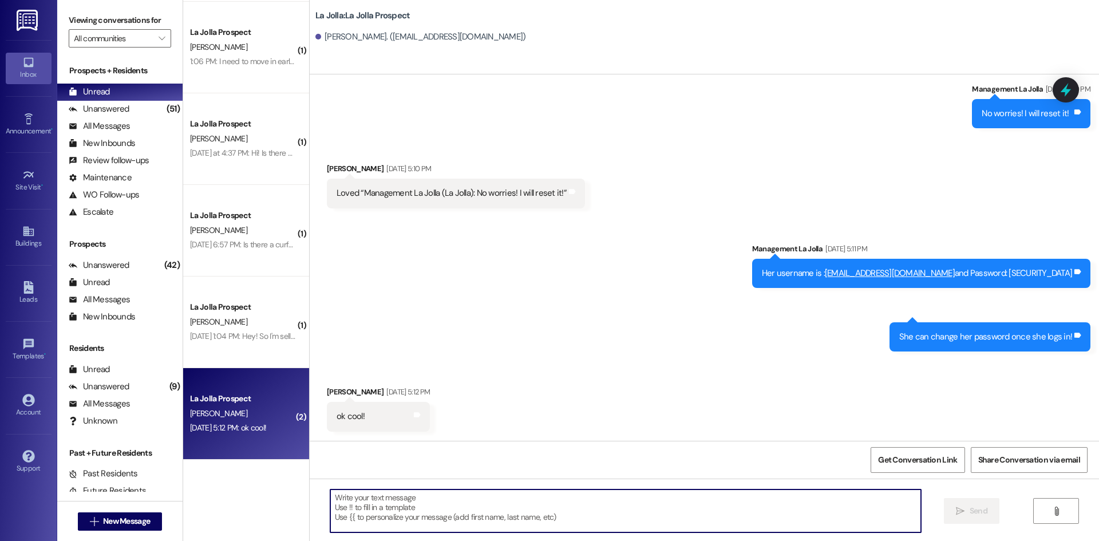
click at [410, 516] on textarea at bounding box center [625, 510] width 591 height 43
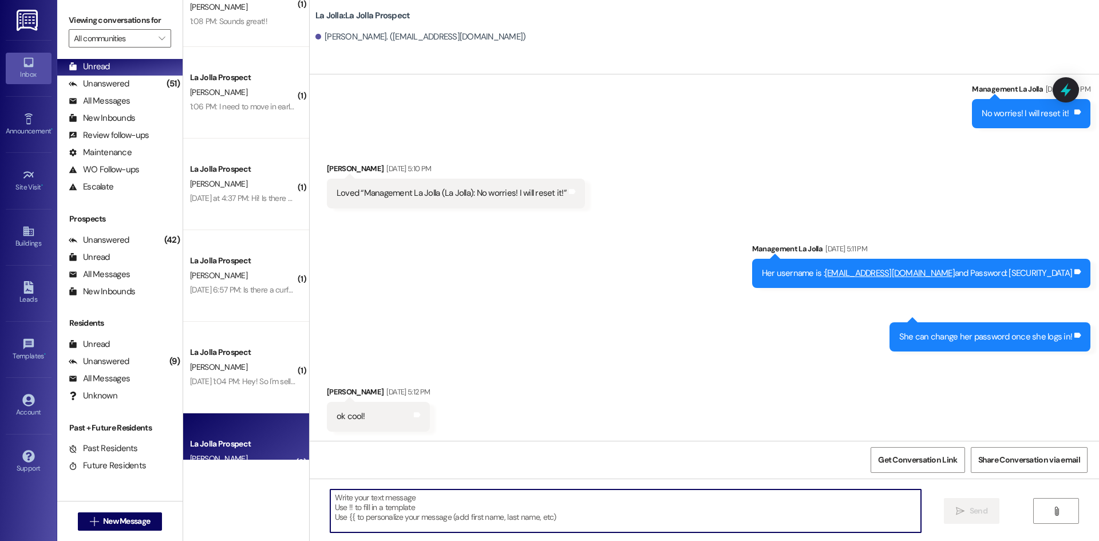
scroll to position [0, 0]
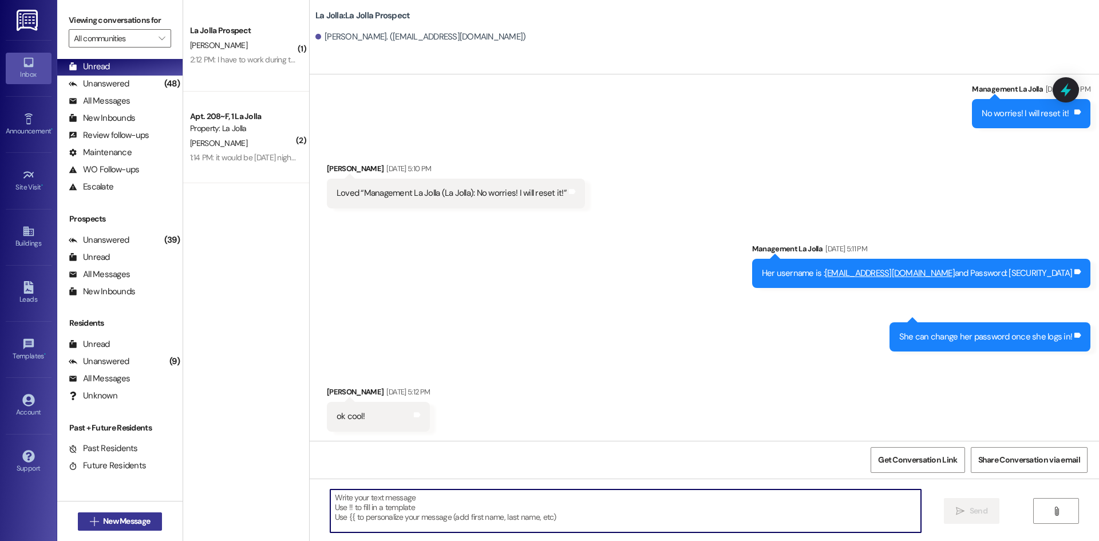
click at [125, 520] on span "New Message" at bounding box center [126, 521] width 47 height 12
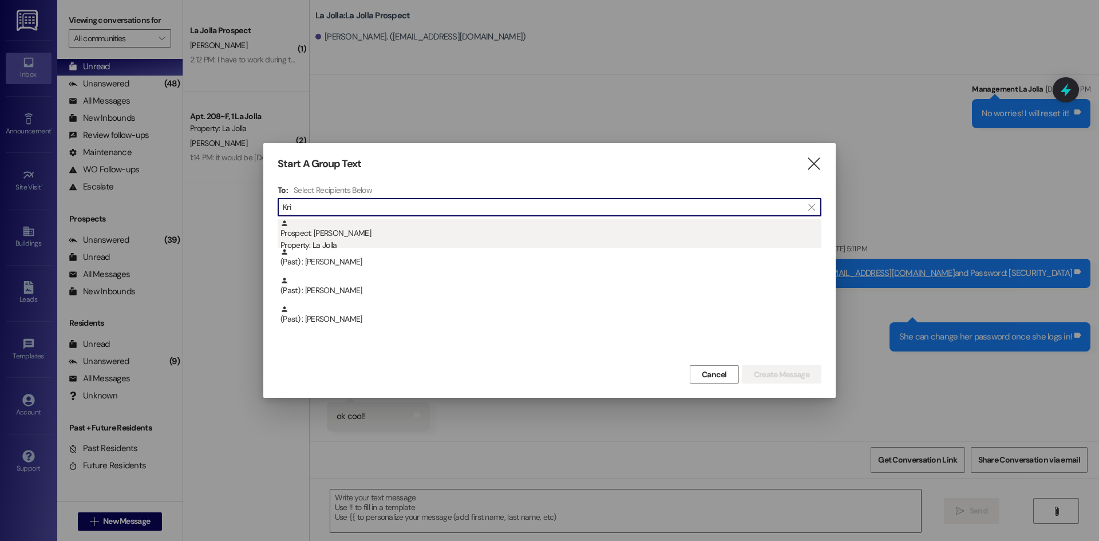
type input "Kri"
click at [333, 238] on div "Prospect: [PERSON_NAME] Property: [GEOGRAPHIC_DATA]" at bounding box center [551, 235] width 541 height 33
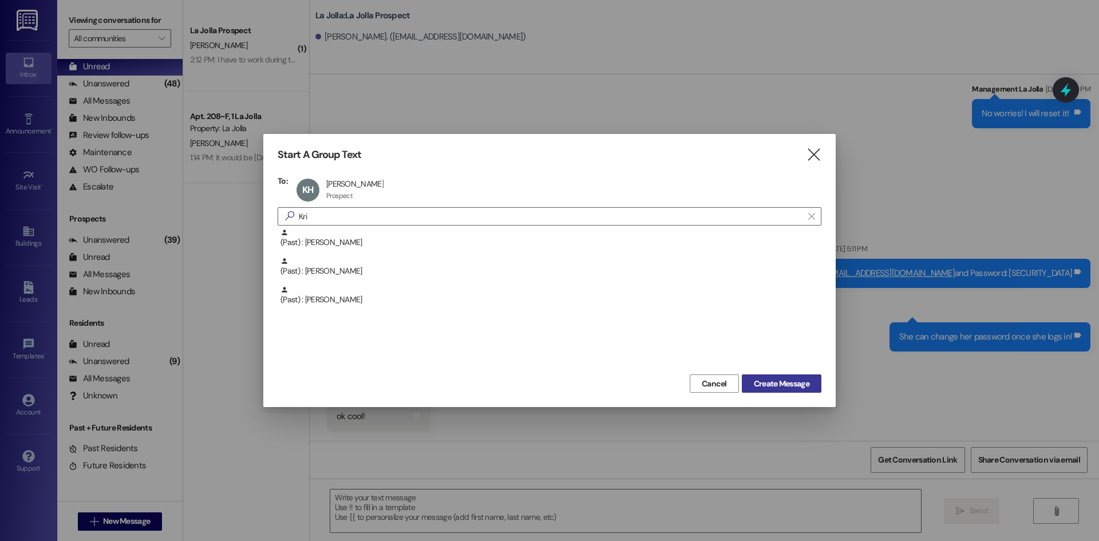
click at [787, 385] on span "Create Message" at bounding box center [782, 384] width 56 height 12
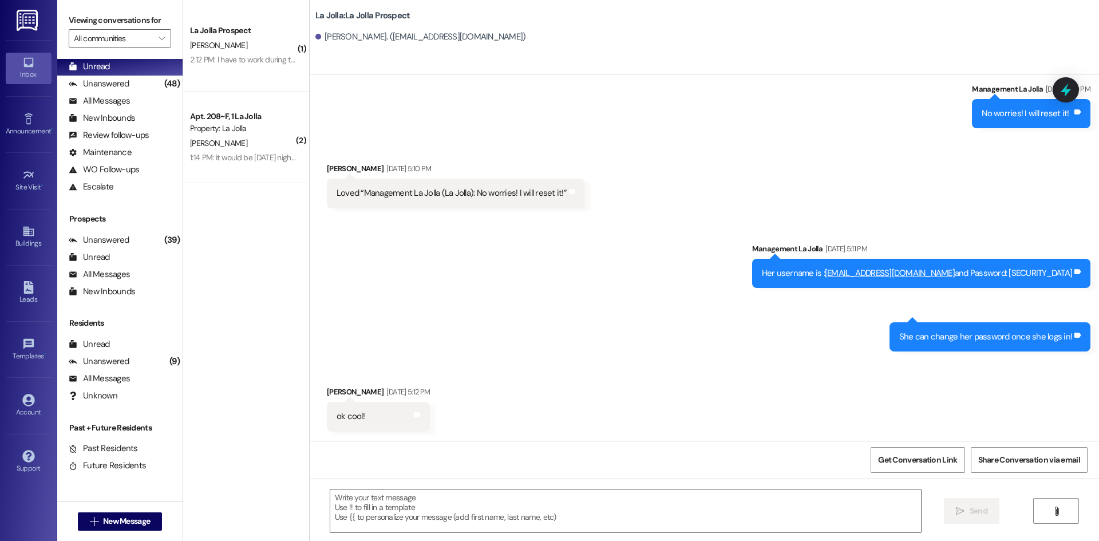
scroll to position [448, 0]
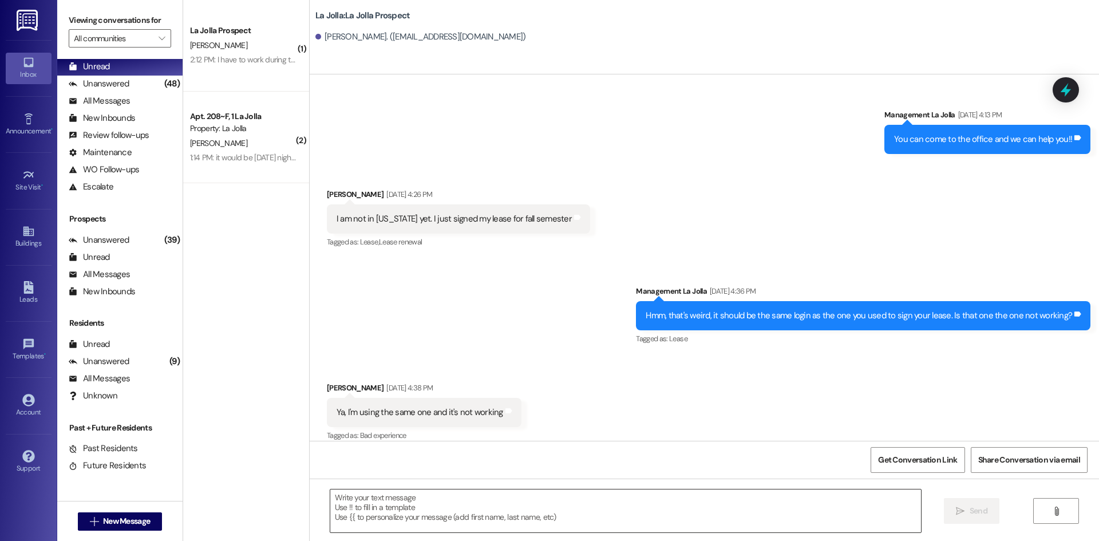
click at [486, 504] on textarea at bounding box center [625, 510] width 591 height 43
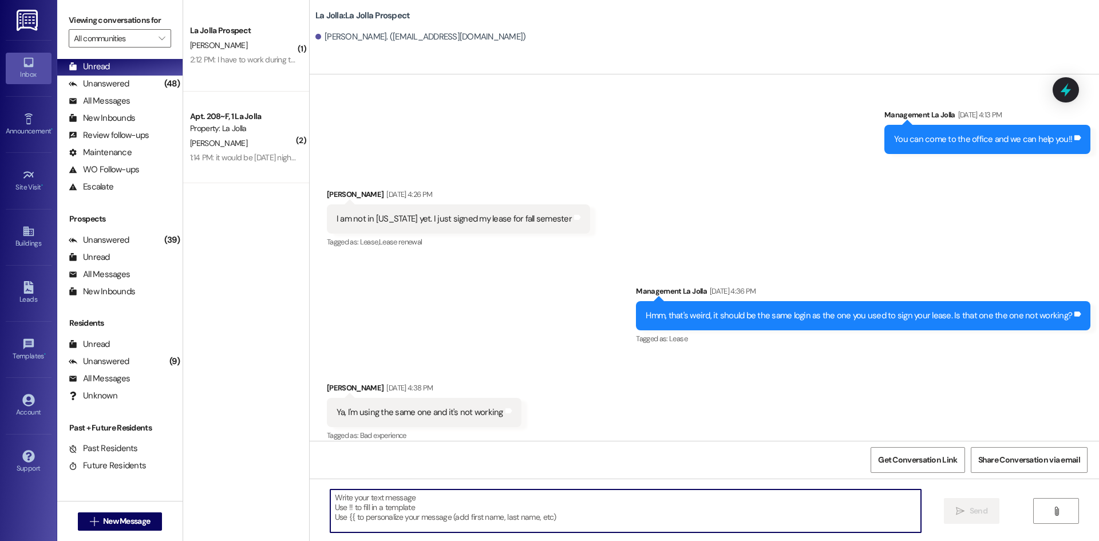
paste textarea "109 [PERSON_NAME] 109 [PERSON_NAME] 109 [PERSON_NAME] 109 [PERSON_NAME] 109 [PE…"
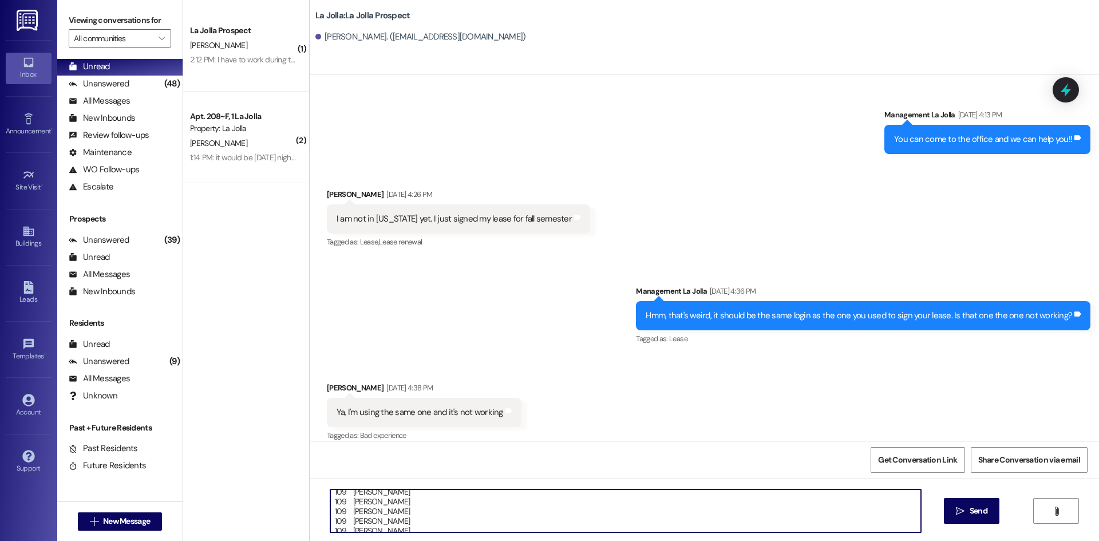
scroll to position [0, 0]
type textarea "109 [PERSON_NAME] 109 [PERSON_NAME] 109 [PERSON_NAME] 109 [PERSON_NAME] 109 [PE…"
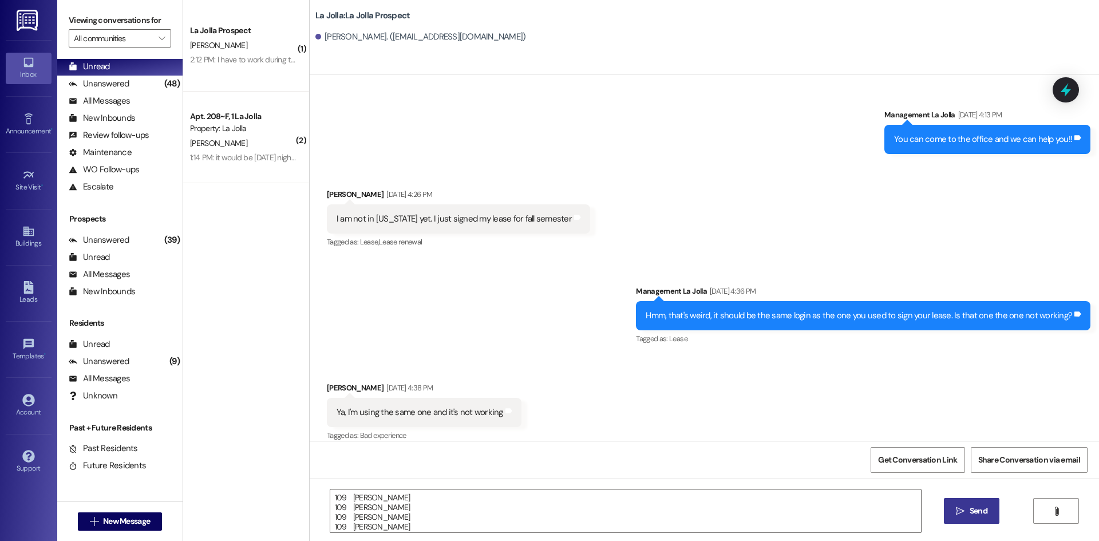
click at [963, 501] on button " Send" at bounding box center [972, 511] width 56 height 26
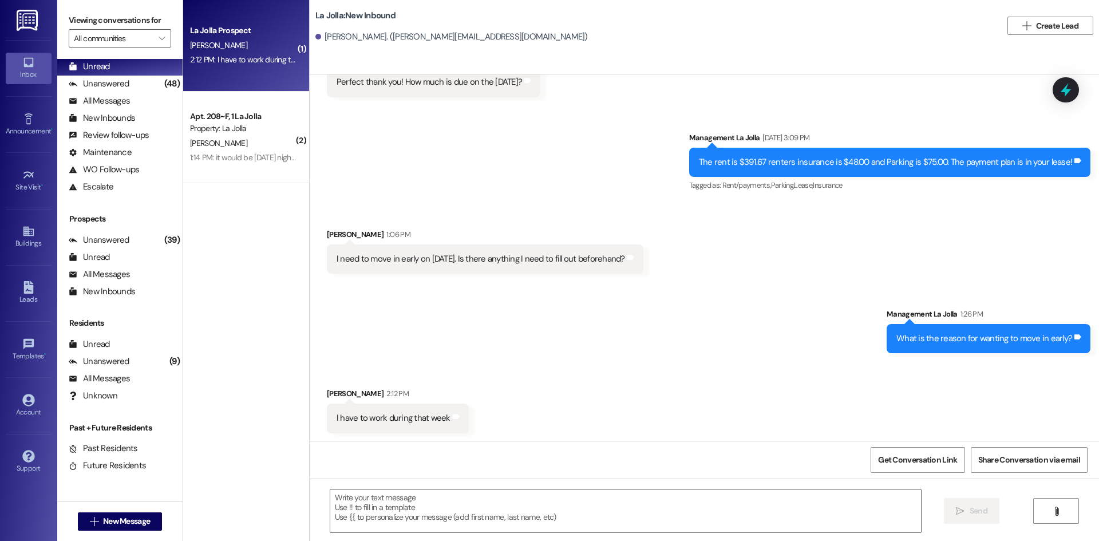
scroll to position [464, 0]
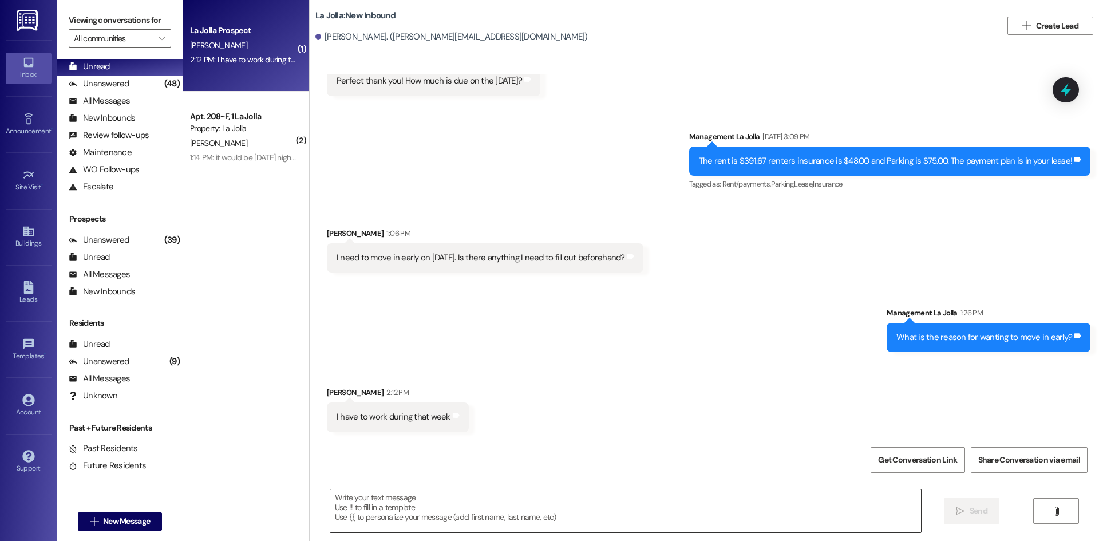
click at [415, 513] on textarea at bounding box center [625, 510] width 591 height 43
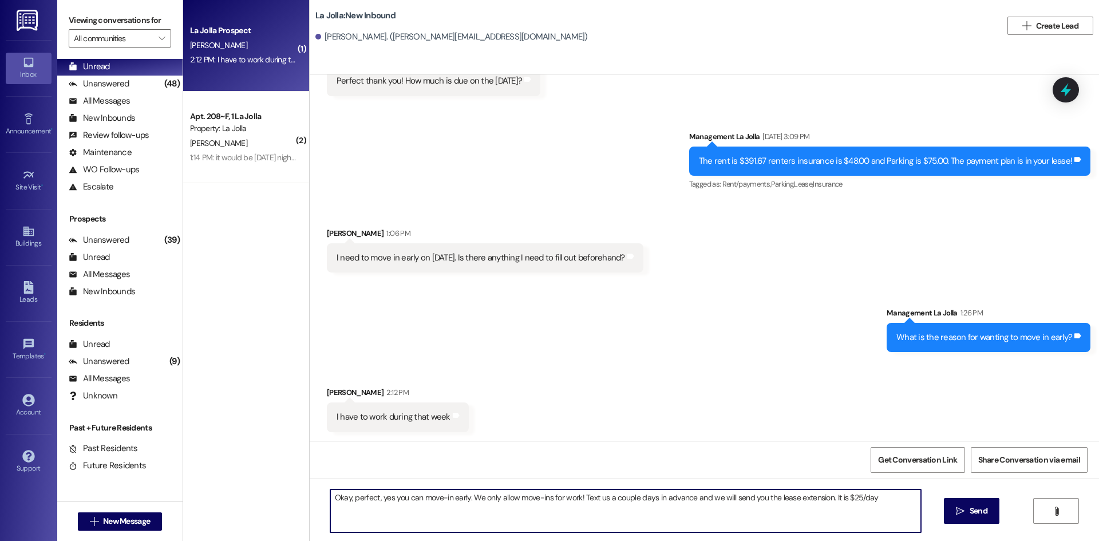
type textarea "Okay, perfect, yes you can move-in early. We only allow move-ins for work! Text…"
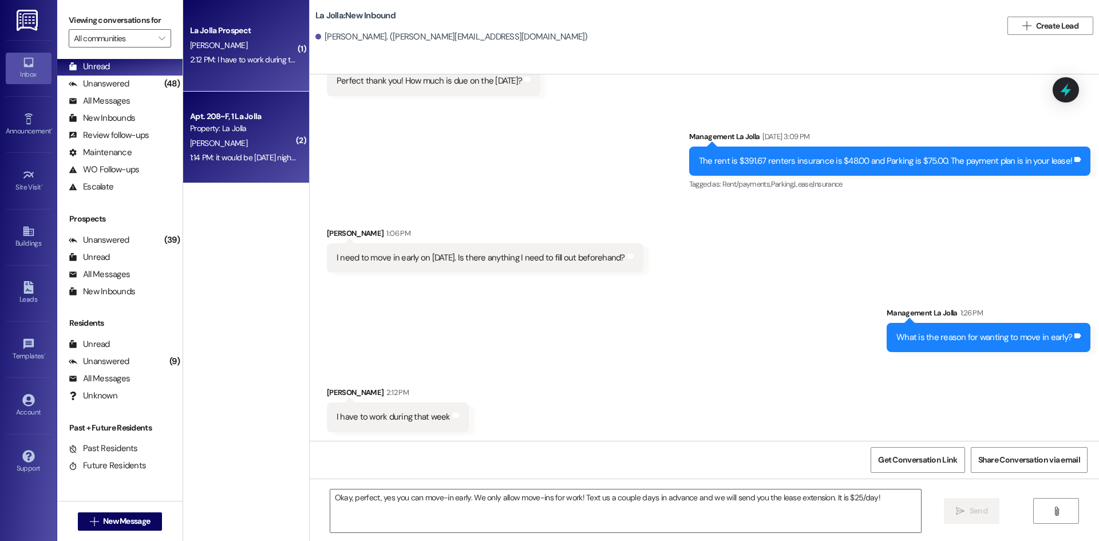
click at [234, 110] on div "Apt. 208~F, 1 La Jolla" at bounding box center [243, 116] width 106 height 12
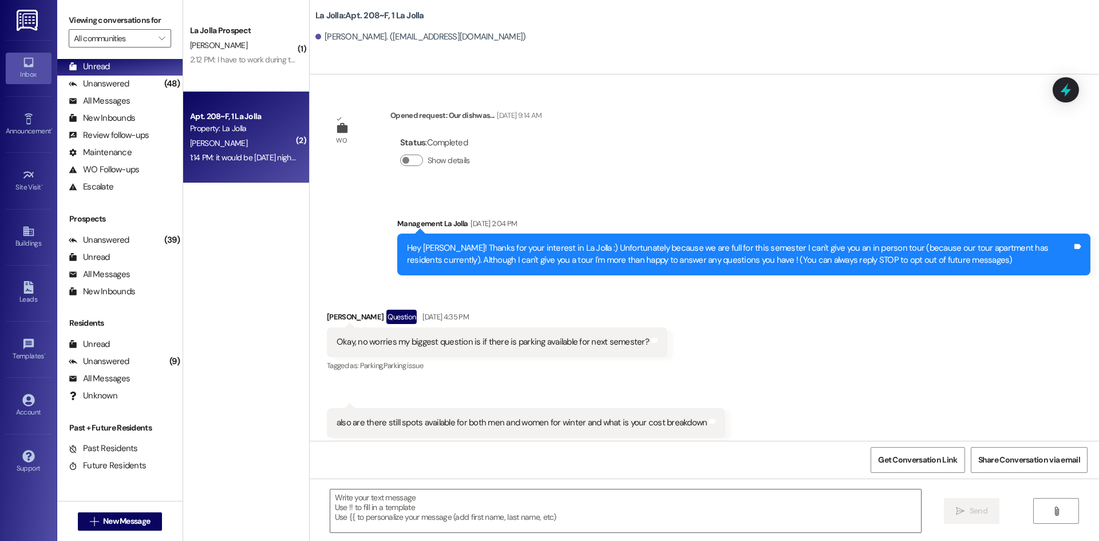
scroll to position [21919, 0]
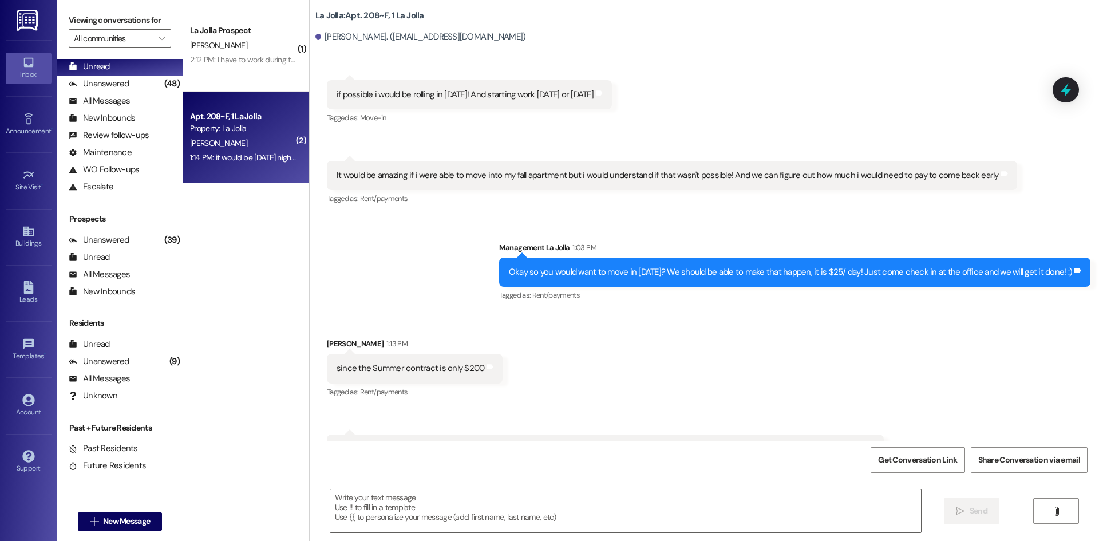
click at [727, 312] on div "Received via SMS [PERSON_NAME] 1:13 PM since the Summer contract is only $200 T…" at bounding box center [704, 413] width 789 height 202
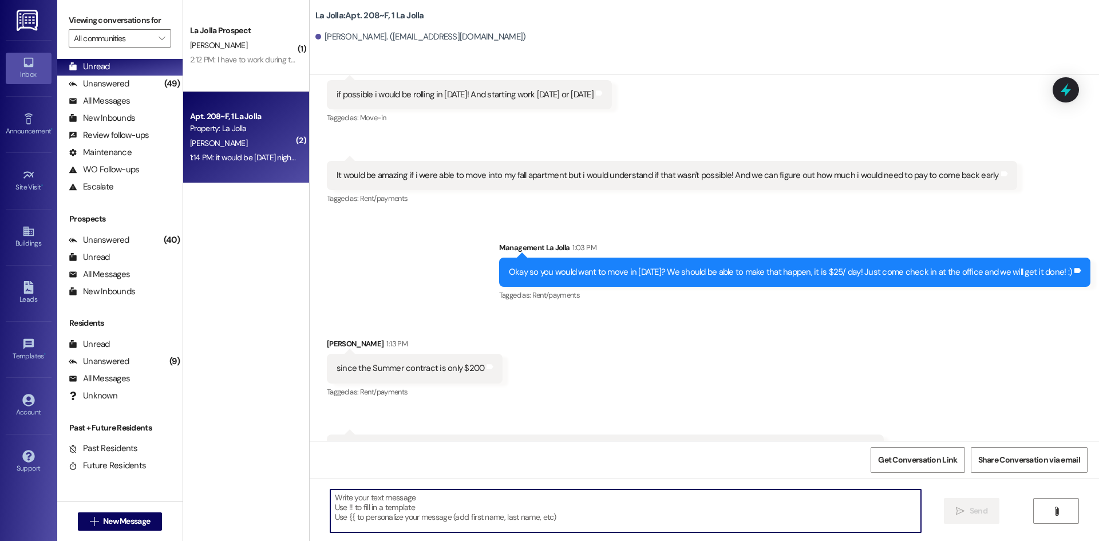
click at [436, 518] on textarea at bounding box center [625, 510] width 591 height 43
click at [441, 517] on textarea at bounding box center [625, 510] width 591 height 43
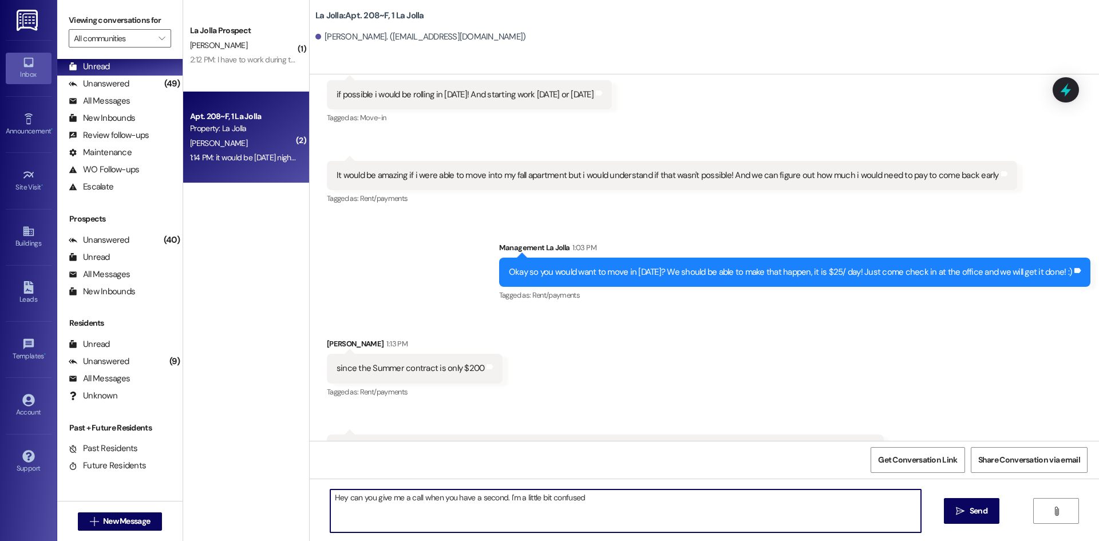
type textarea "Hey can you give me a call when you have a second. I'm a little bit confused!"
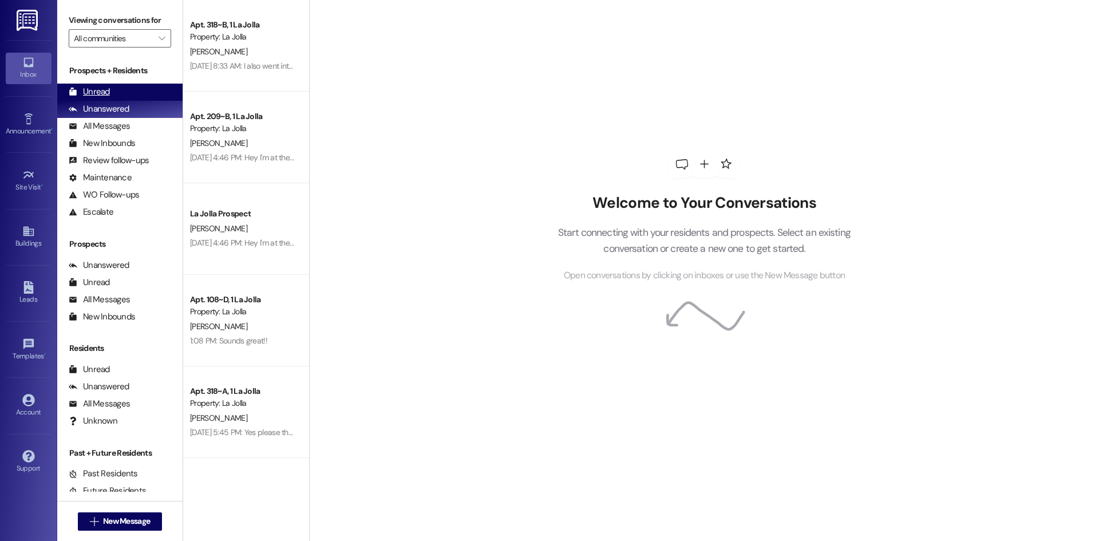
click at [124, 85] on div "Unread (0)" at bounding box center [119, 92] width 125 height 17
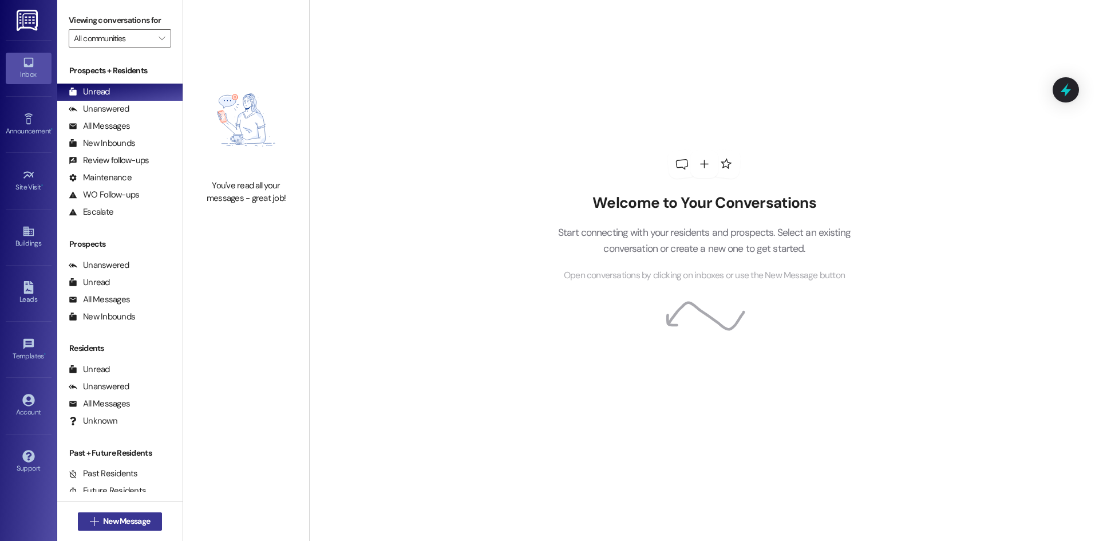
click at [139, 520] on span "New Message" at bounding box center [126, 521] width 47 height 12
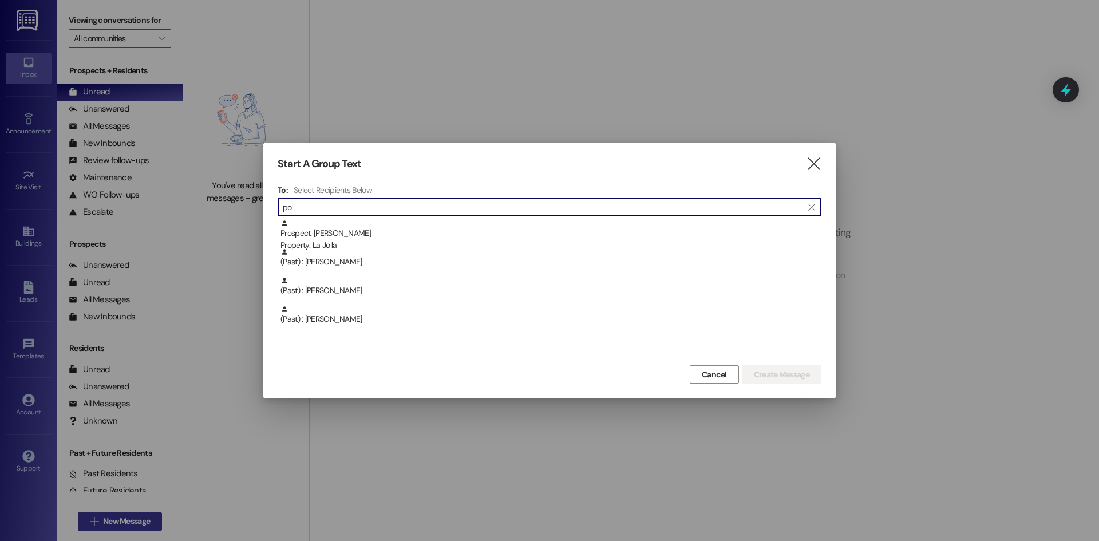
type input "p"
type input "j"
type input "p"
type input "[PERSON_NAME]"
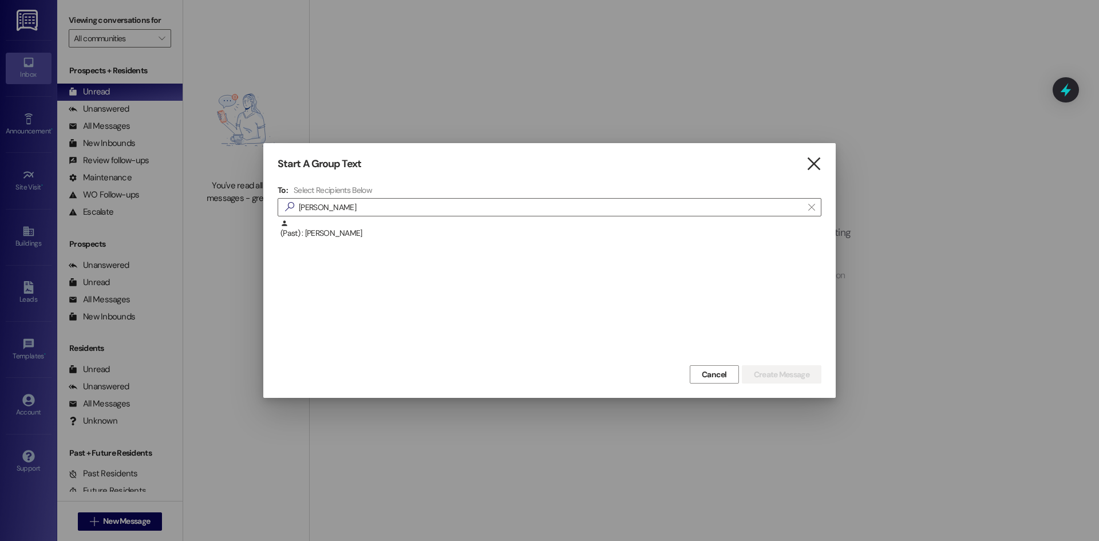
click at [815, 165] on icon "" at bounding box center [813, 164] width 15 height 12
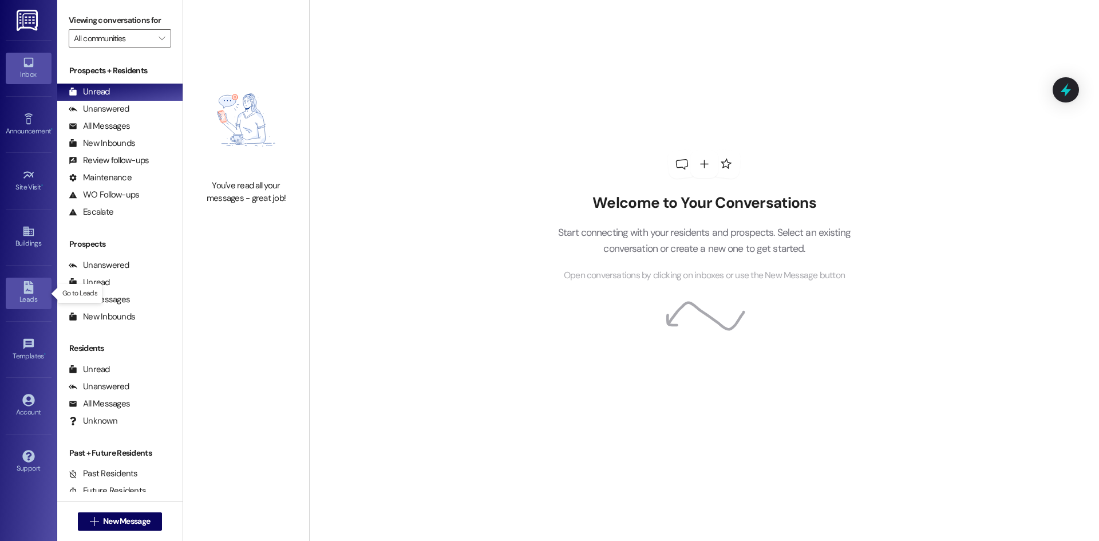
click at [41, 297] on div "Leads" at bounding box center [28, 299] width 57 height 11
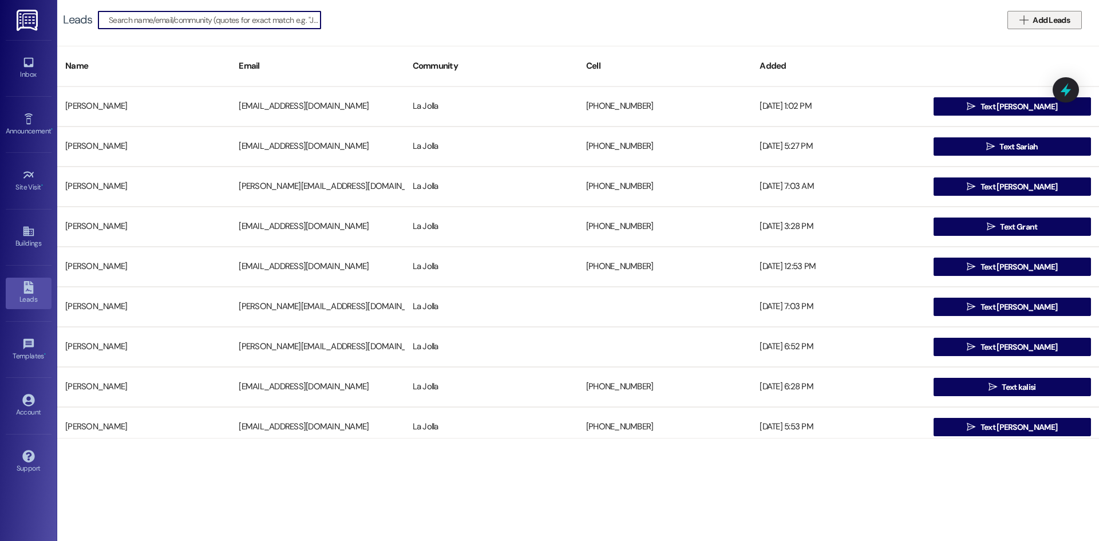
click at [1030, 18] on span "Add Leads" at bounding box center [1051, 20] width 42 height 12
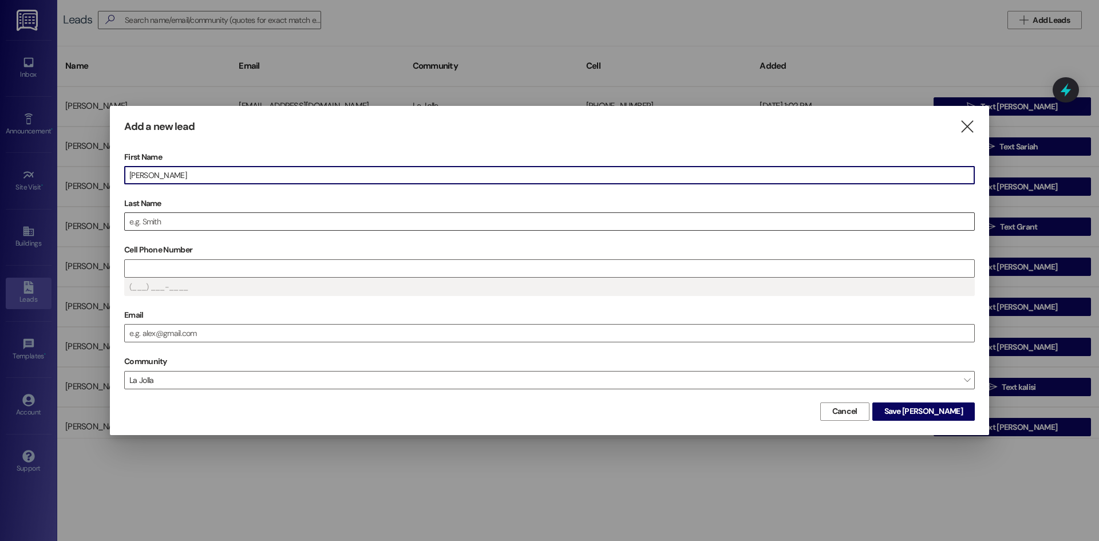
click at [270, 230] on input "Last Name" at bounding box center [550, 221] width 850 height 17
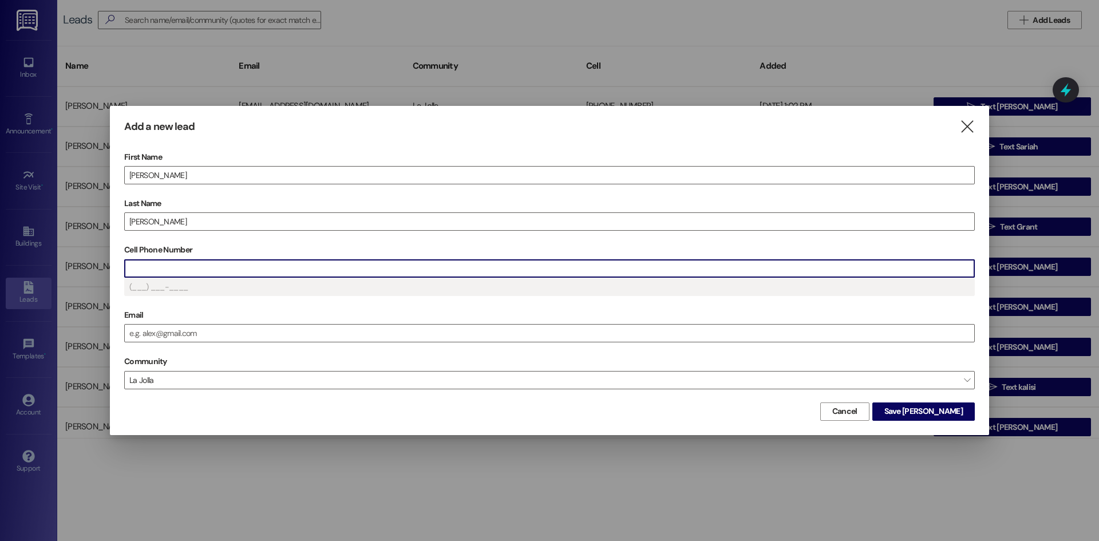
click at [176, 267] on input "Cell Phone Number" at bounding box center [550, 268] width 850 height 17
click at [969, 405] on button "Save Jenny" at bounding box center [923, 411] width 102 height 18
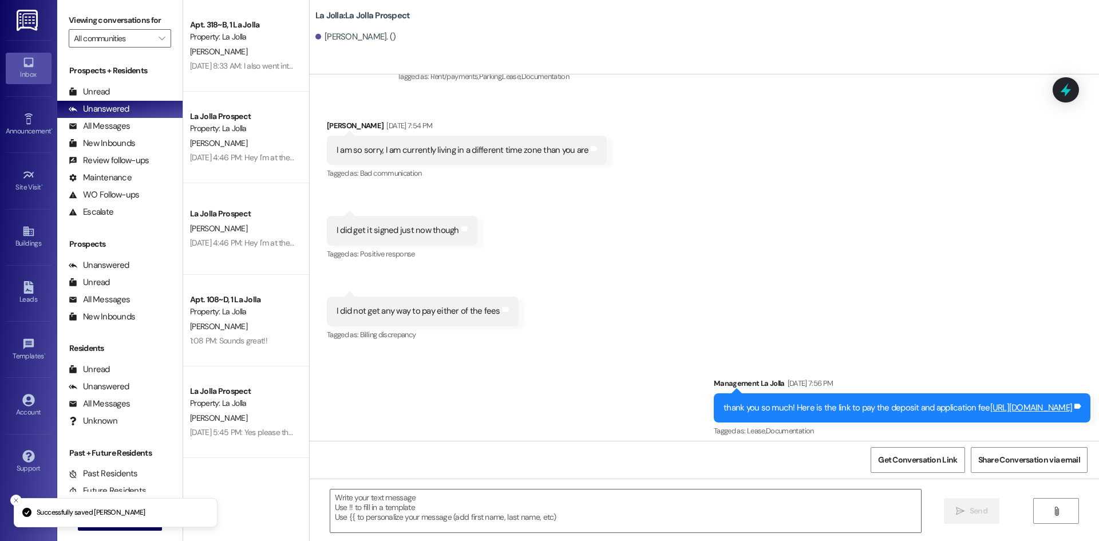
scroll to position [228, 0]
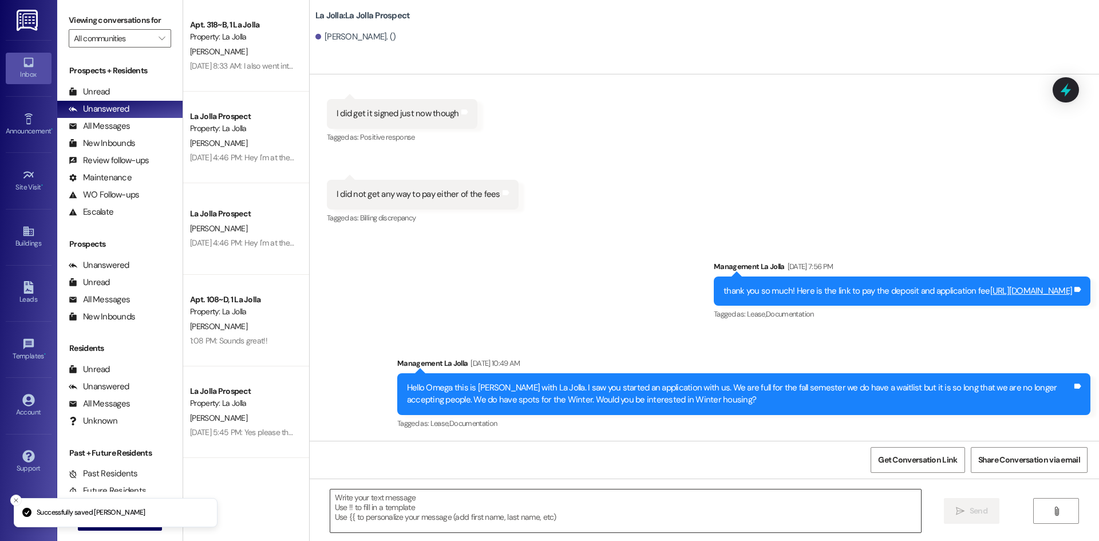
click at [393, 520] on textarea at bounding box center [625, 510] width 591 height 43
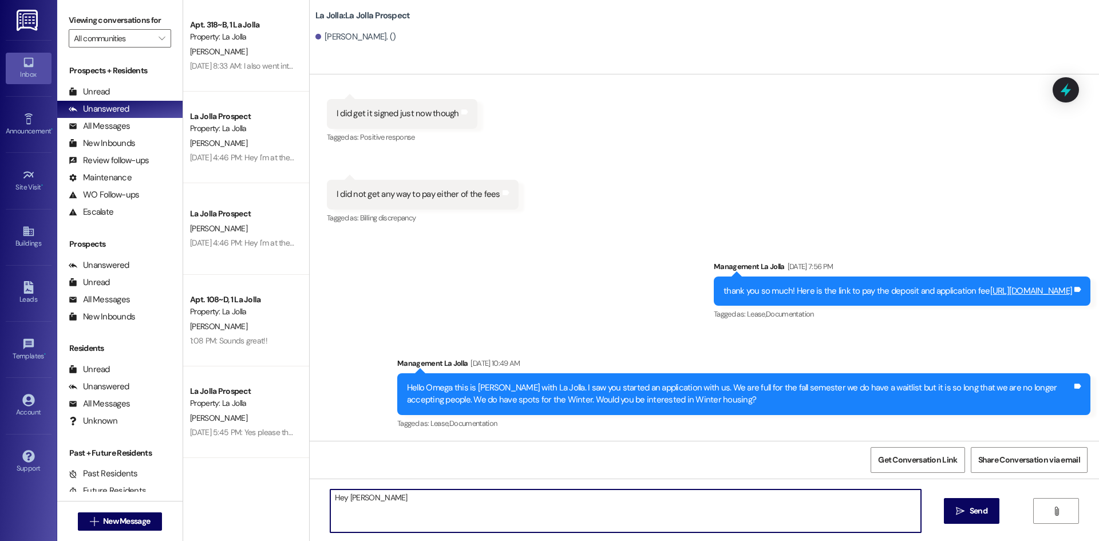
type textarea "Hey Jenny!"
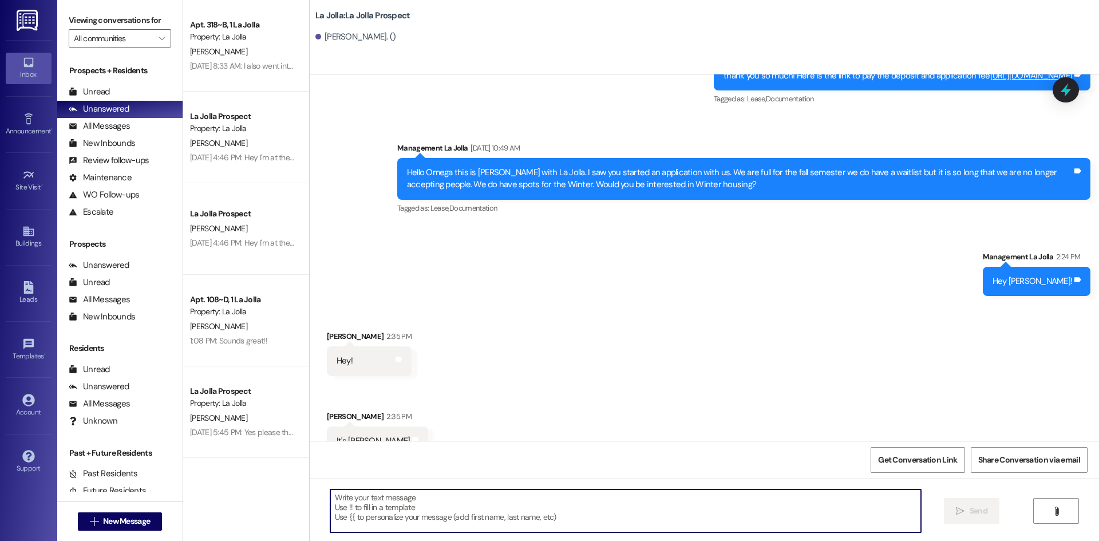
scroll to position [467, 0]
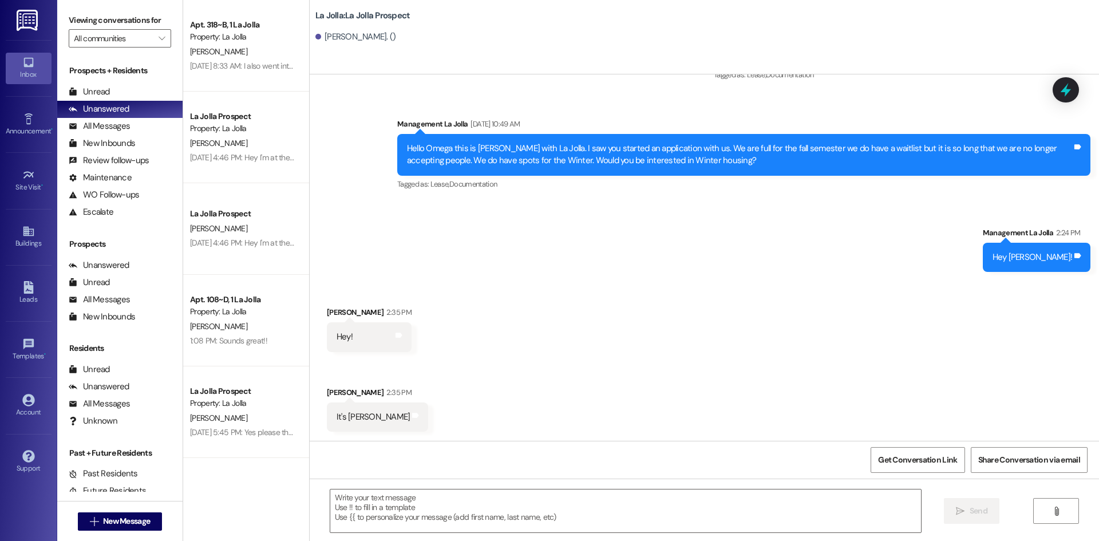
drag, startPoint x: 339, startPoint y: 418, endPoint x: 401, endPoint y: 422, distance: 62.0
click at [401, 422] on div "It's Betelham Samuel" at bounding box center [373, 417] width 76 height 12
copy div "Betelham Samuel"
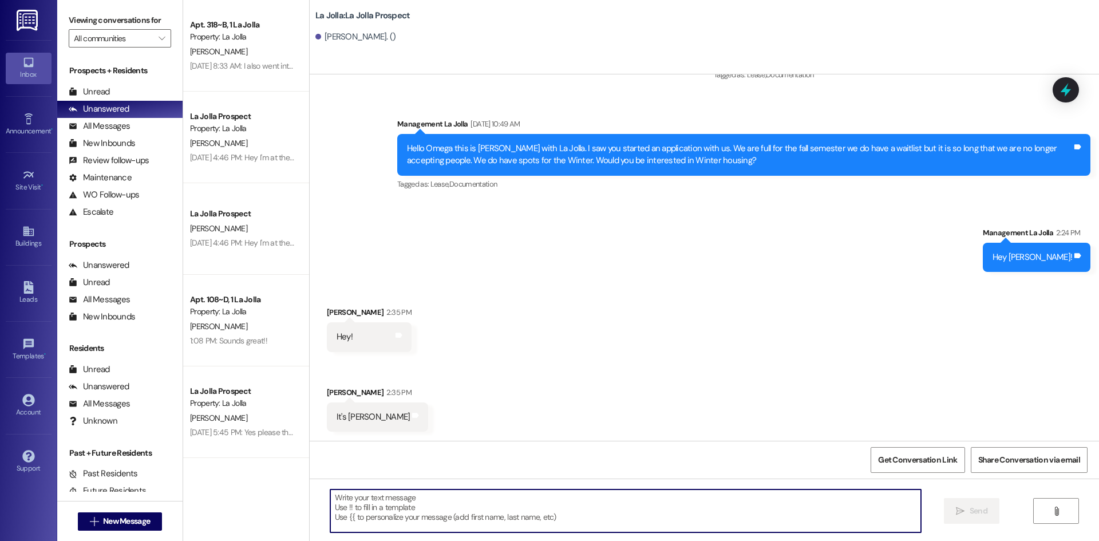
click at [619, 502] on textarea at bounding box center [625, 510] width 591 height 43
type textarea "Awesome, thank you!"
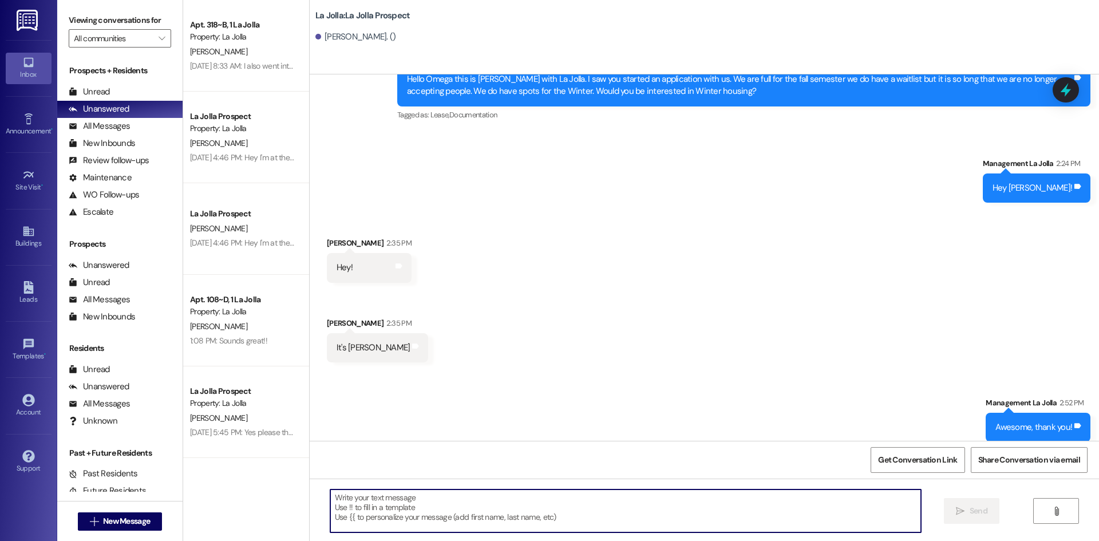
scroll to position [547, 0]
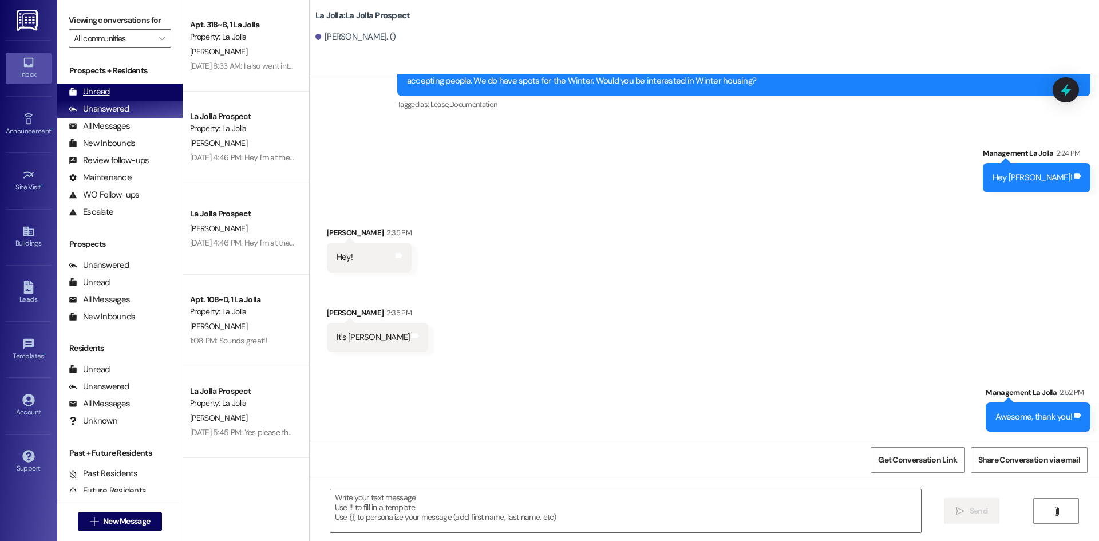
click at [126, 88] on div "Unread (0)" at bounding box center [119, 92] width 125 height 17
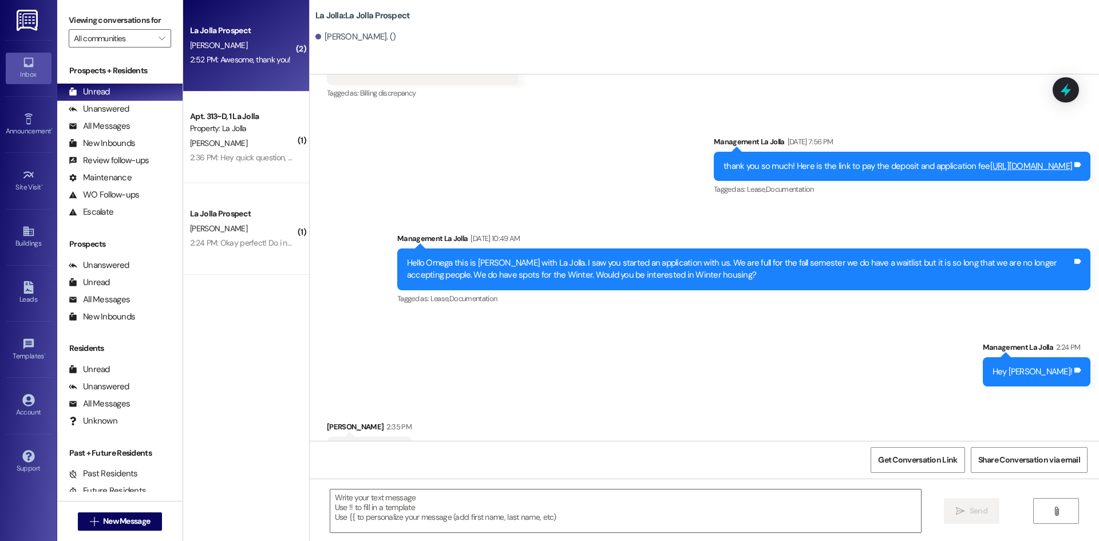
scroll to position [451, 0]
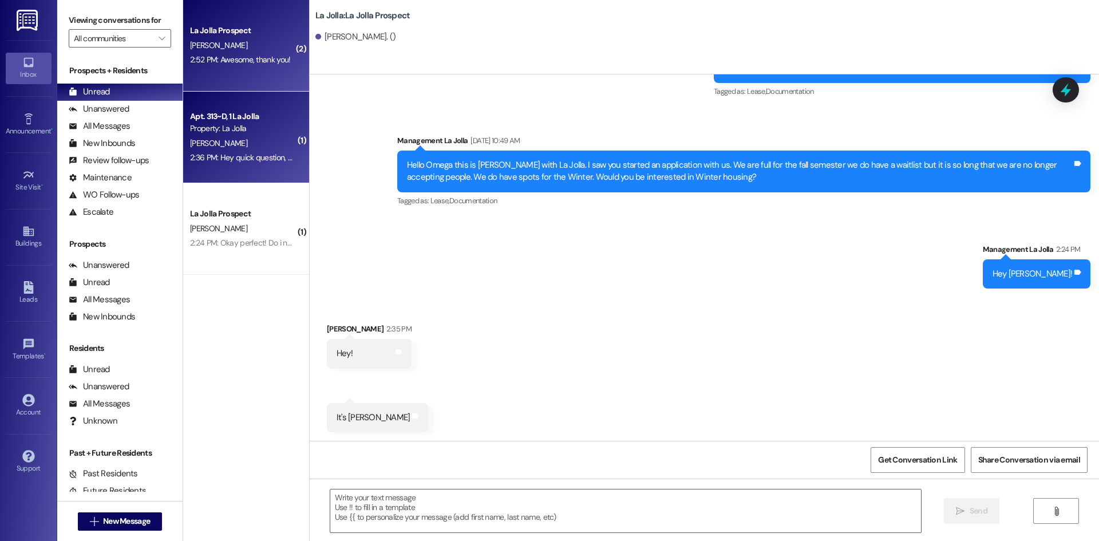
click at [239, 128] on div "Property: La Jolla" at bounding box center [243, 129] width 106 height 12
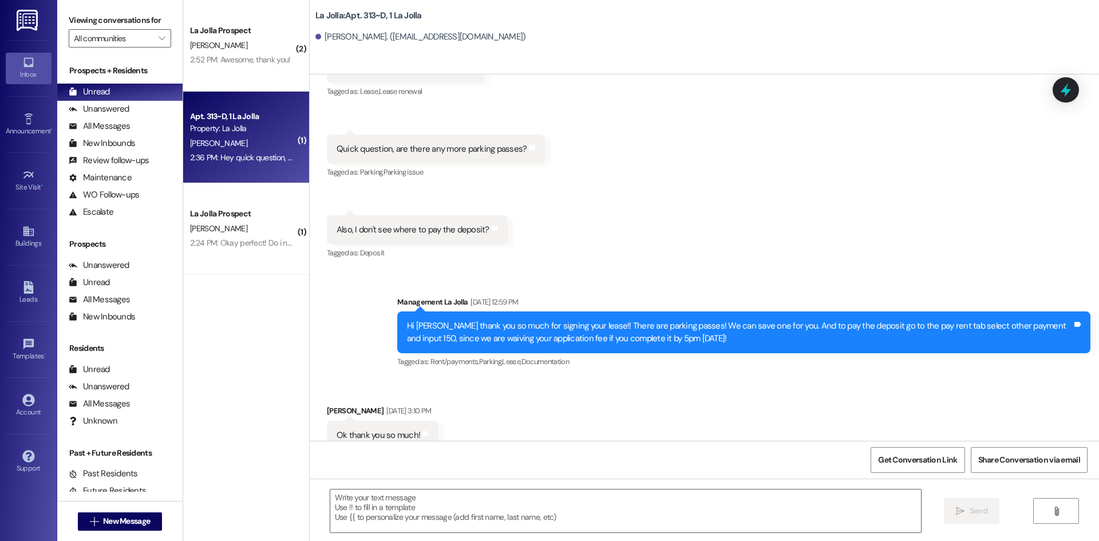
scroll to position [12964, 0]
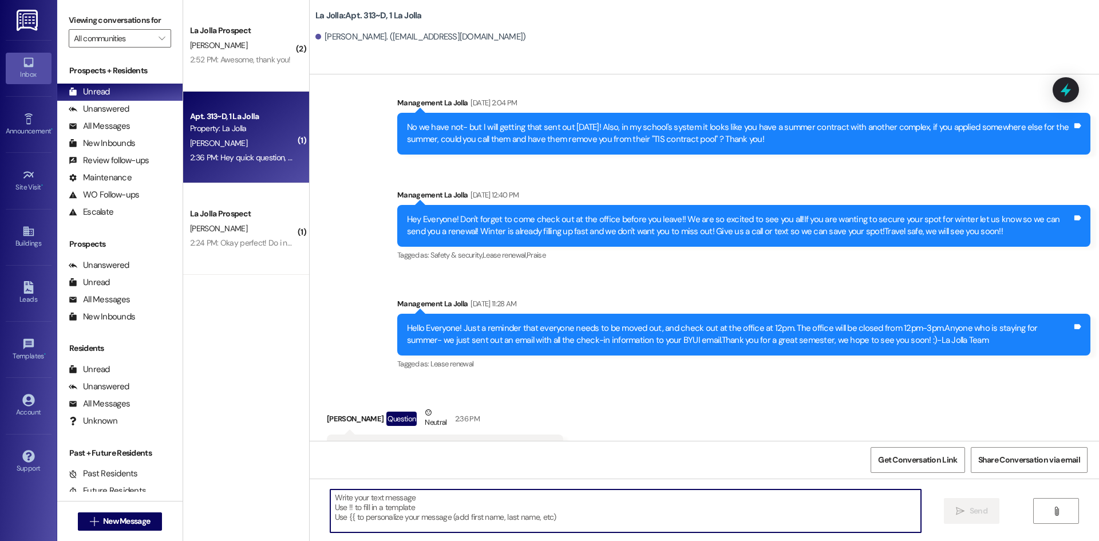
click at [470, 517] on textarea at bounding box center [625, 510] width 591 height 43
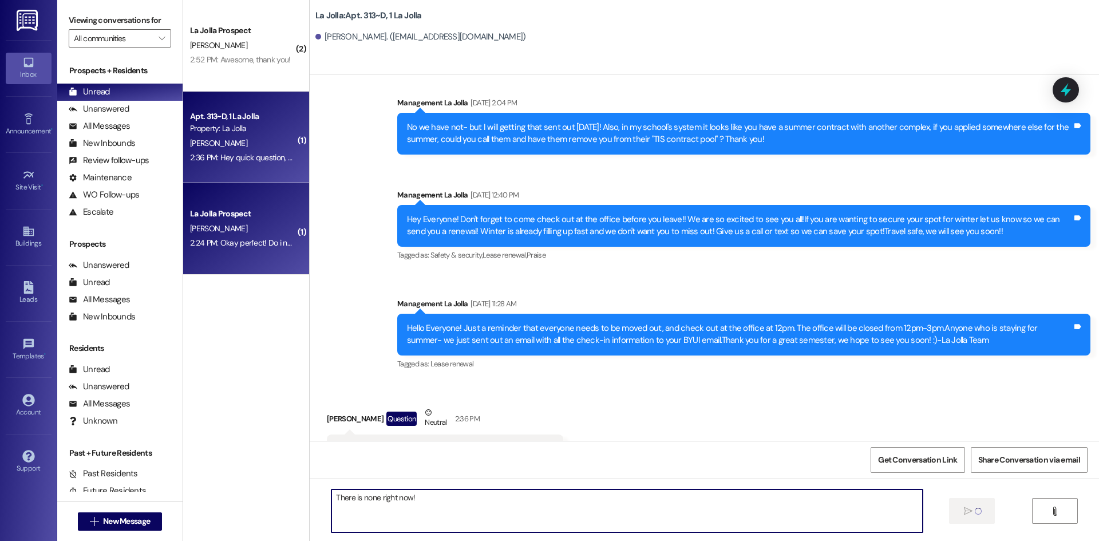
type textarea "There is none right now!"
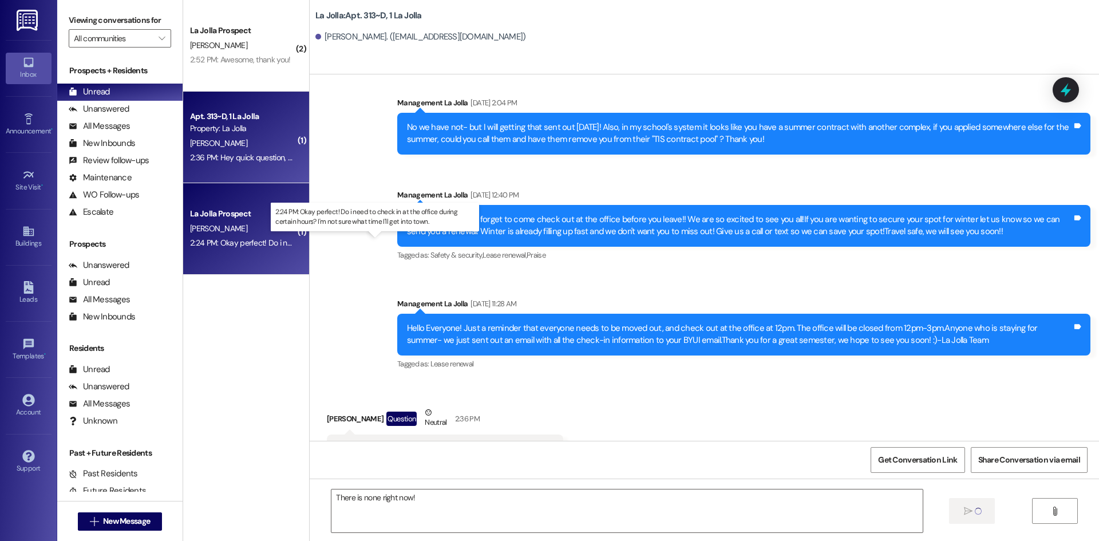
click at [209, 240] on div "2:24 PM: Okay perfect! Do i need to check in at the office during certain hours…" at bounding box center [385, 243] width 390 height 10
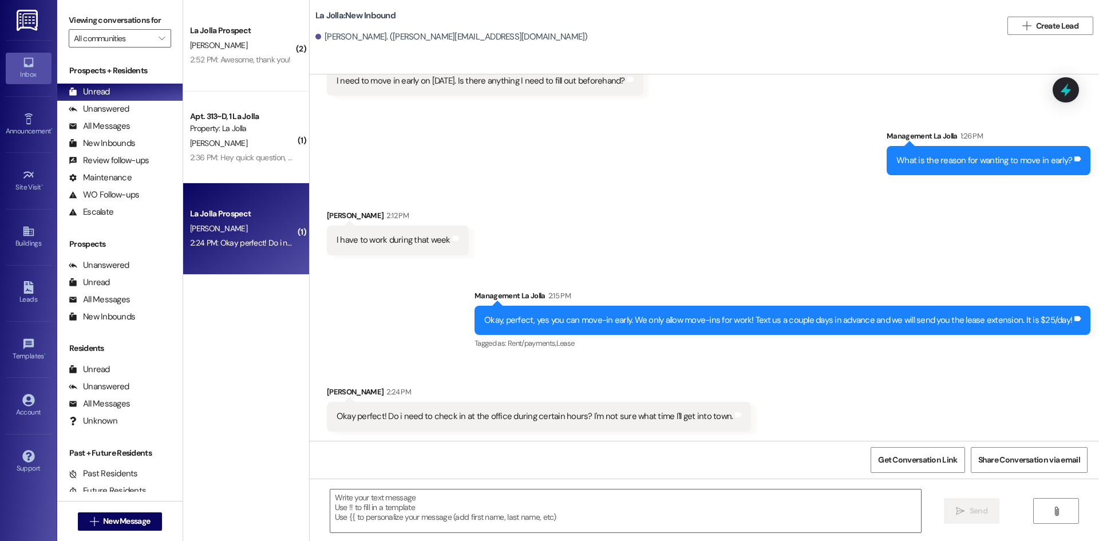
scroll to position [641, 0]
click at [438, 513] on textarea at bounding box center [625, 510] width 591 height 43
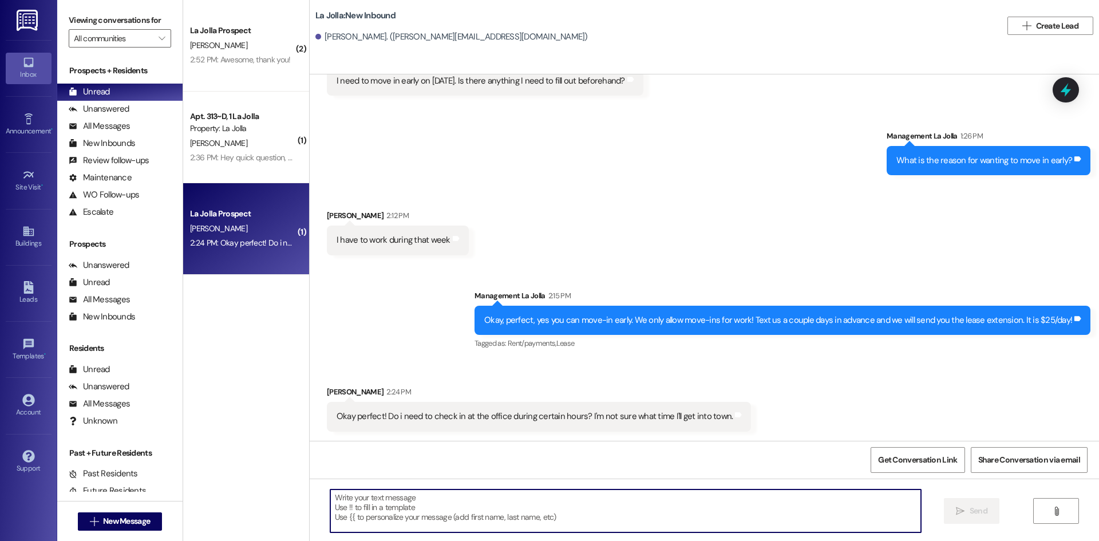
click at [438, 511] on textarea at bounding box center [625, 510] width 591 height 43
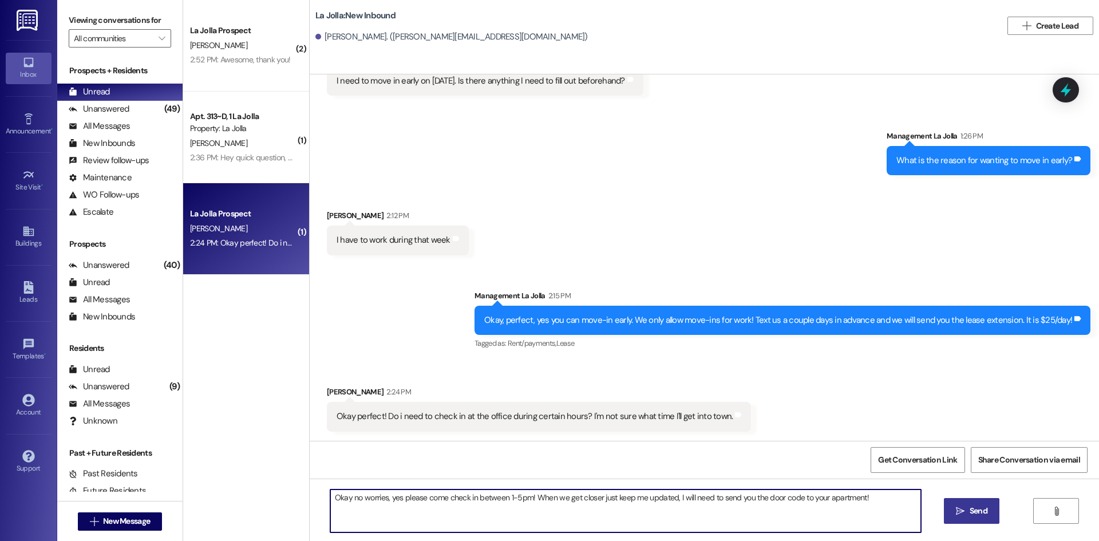
type textarea "Okay no worries, yes please come check in between 1-5pm! When we get closer jus…"
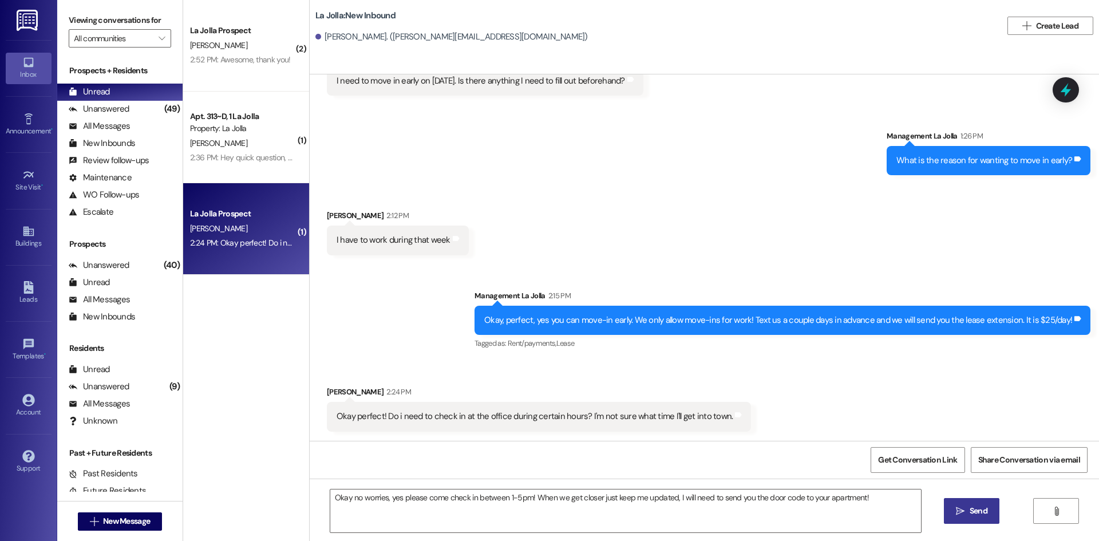
click at [962, 515] on icon "" at bounding box center [960, 511] width 9 height 9
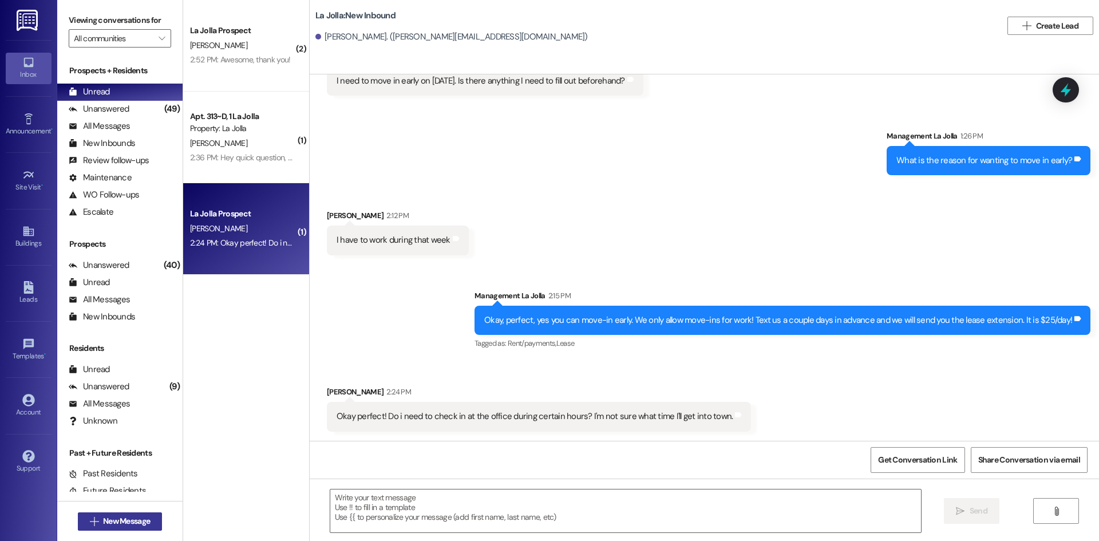
click at [136, 519] on span "New Message" at bounding box center [126, 521] width 47 height 12
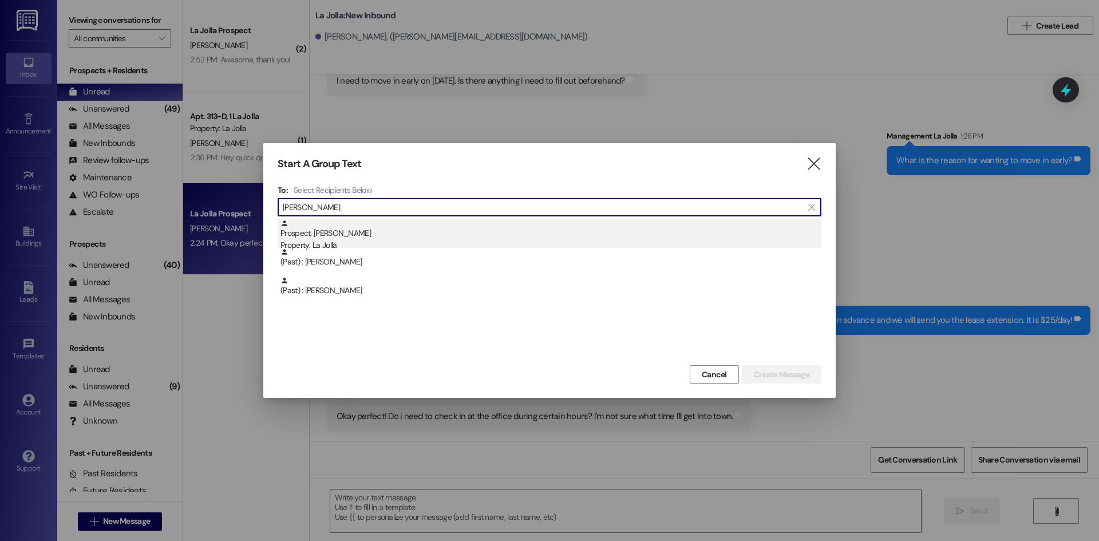
type input "Claud"
click at [364, 239] on div "Property: La Jolla" at bounding box center [551, 245] width 541 height 12
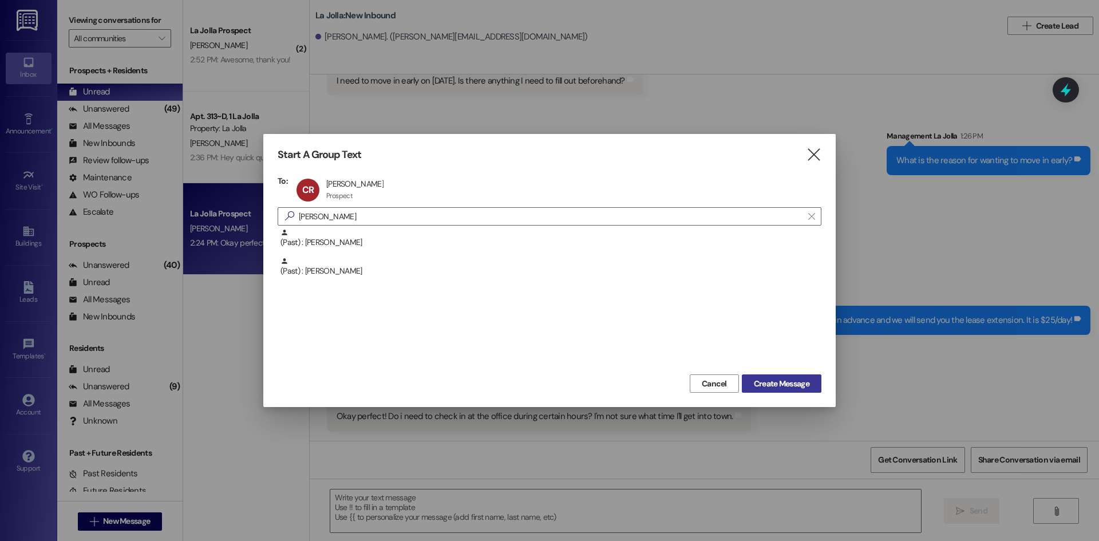
click at [777, 387] on span "Create Message" at bounding box center [782, 384] width 56 height 12
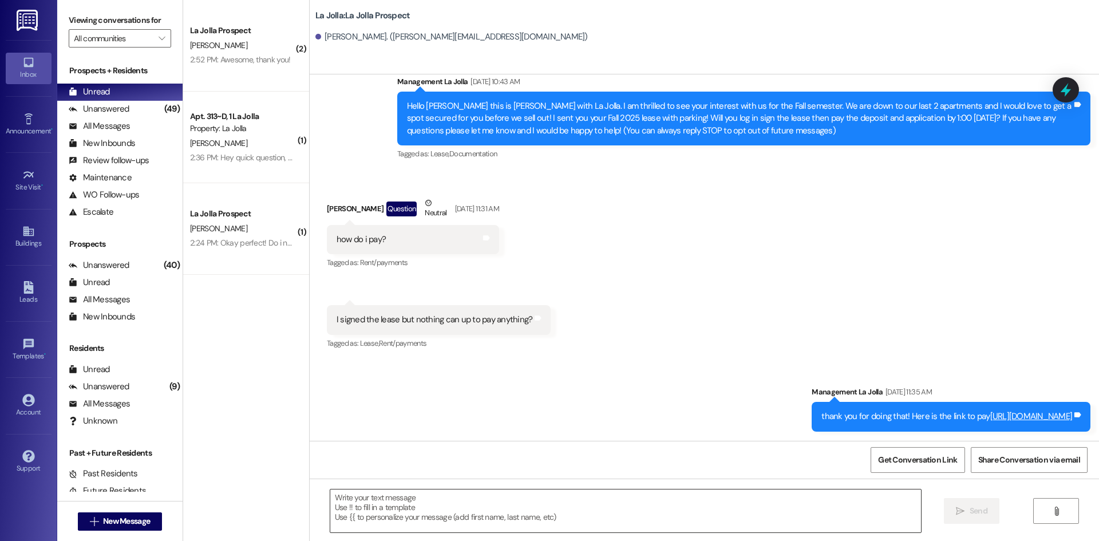
scroll to position [33, 0]
click at [366, 506] on textarea at bounding box center [625, 510] width 591 height 43
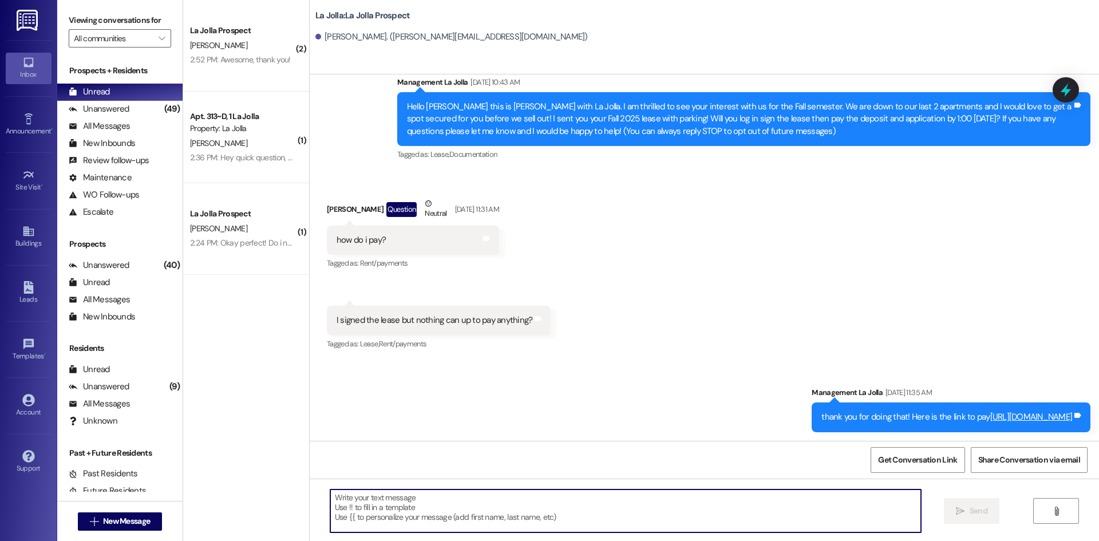
paste textarea "118 Beleshi, Anja 118 Gibson, Sharlene 118 Ross, Claudia 118 Reyes, Emily 118 E…"
type textarea "118 Beleshi, Anja 118 Gibson, Sharlene 118 Ross, Claudia 118 Reyes, Emily 118 E…"
click at [951, 510] on button " Send" at bounding box center [972, 511] width 56 height 26
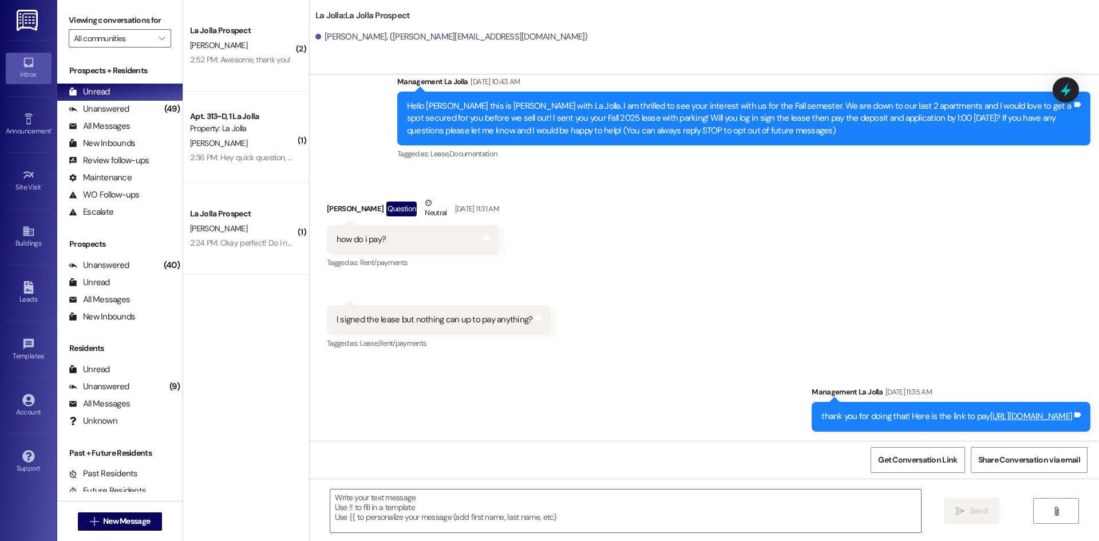
scroll to position [175, 0]
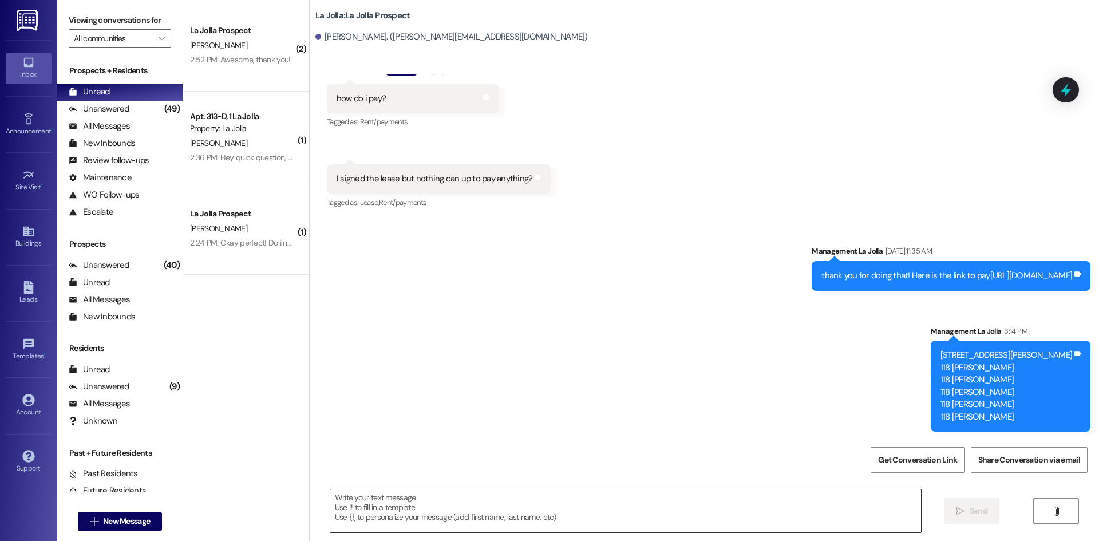
click at [630, 517] on textarea at bounding box center [625, 510] width 591 height 43
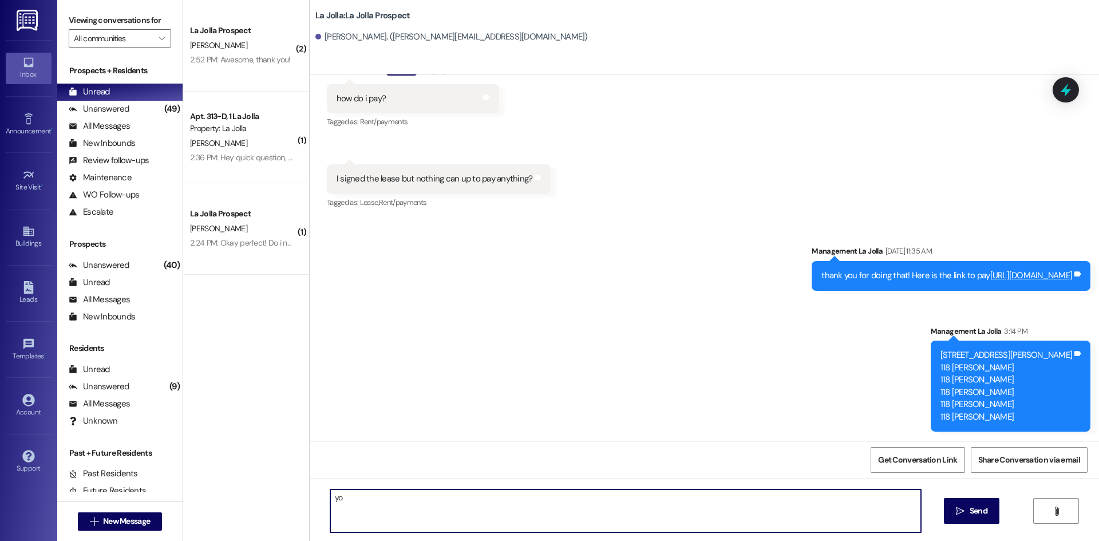
type textarea "y"
type textarea "You will be in apartment 118"
